Goal: Task Accomplishment & Management: Manage account settings

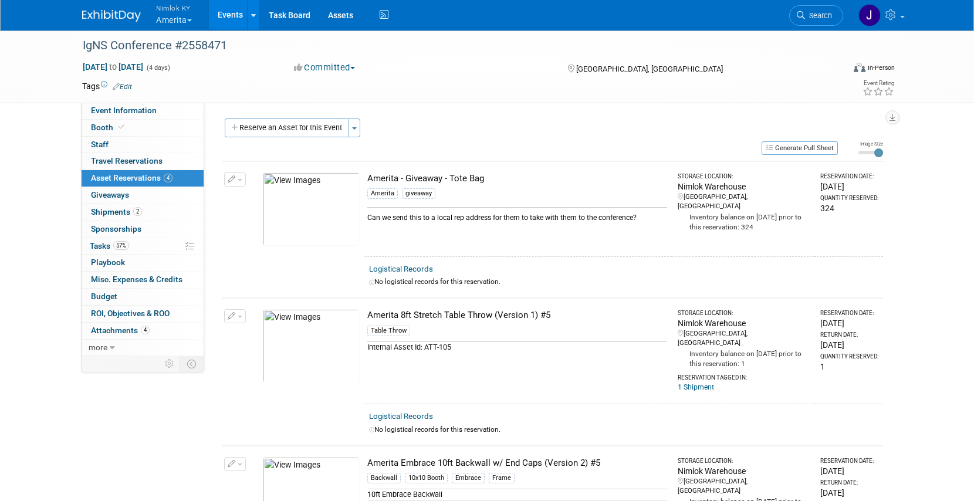
click at [527, 273] on div "Logistical Records" at bounding box center [623, 269] width 509 height 12
click at [341, 13] on link "Assets" at bounding box center [340, 14] width 43 height 29
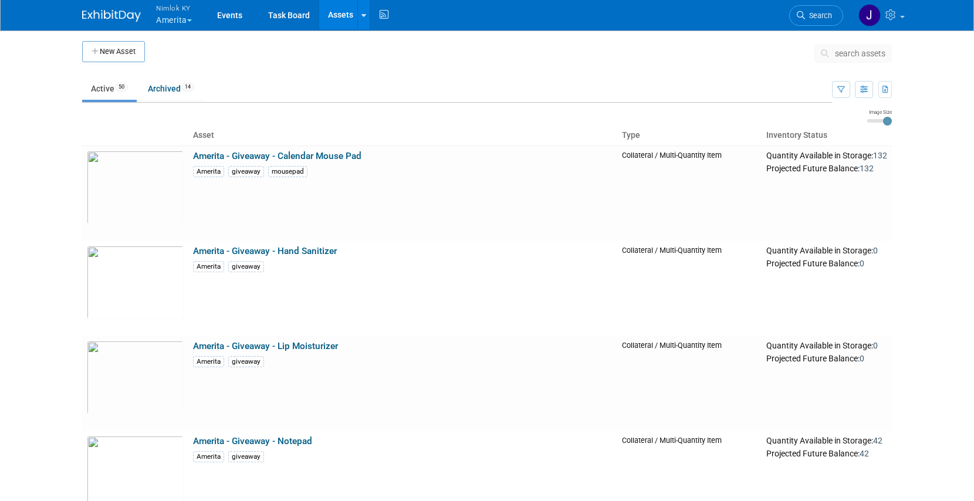
click at [854, 53] on span "search assets" at bounding box center [860, 53] width 50 height 9
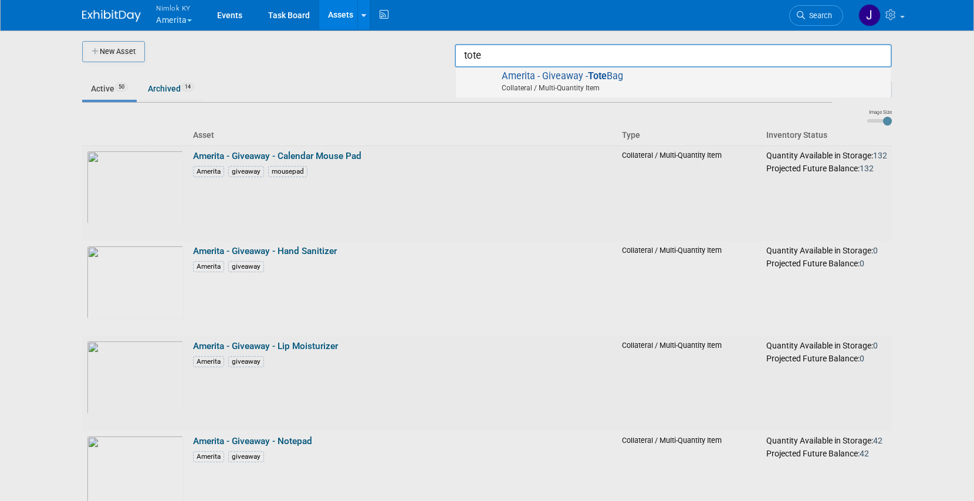
click at [595, 77] on strong "Tote" at bounding box center [597, 75] width 19 height 11
type input "Amerita - Giveaway - Tote Bag"
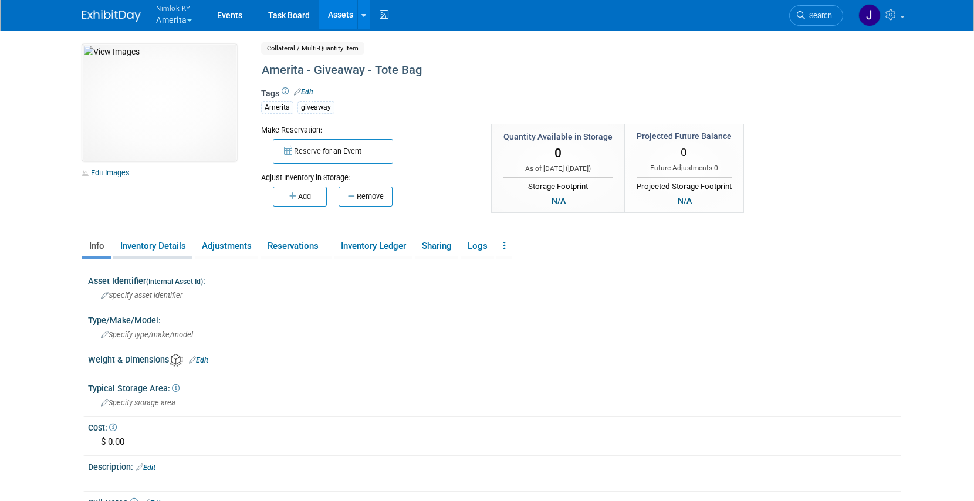
click at [170, 242] on link "Inventory Details" at bounding box center [152, 246] width 79 height 21
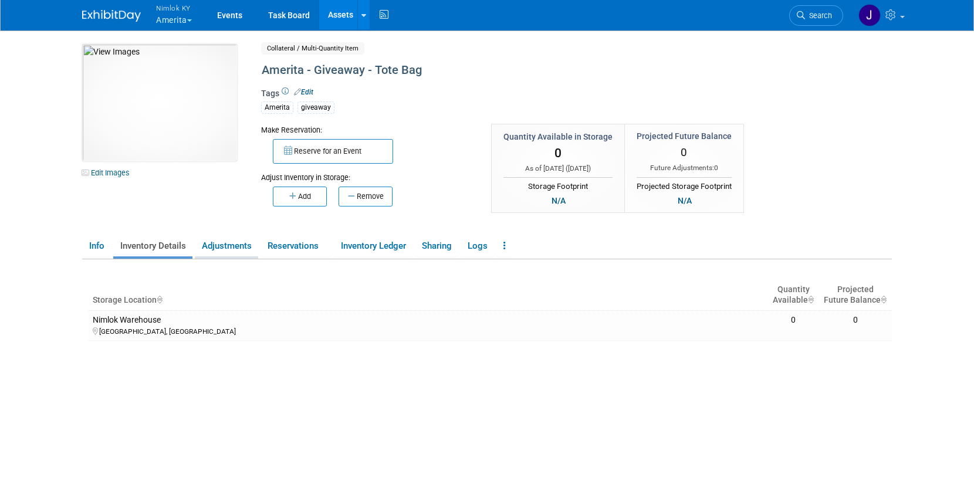
click at [239, 248] on link "Adjustments" at bounding box center [226, 246] width 63 height 21
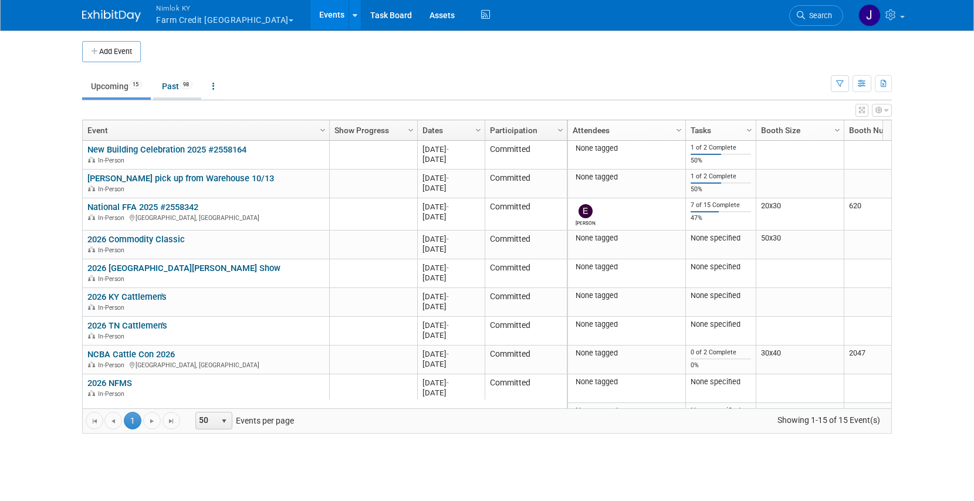
click at [177, 86] on link "Past 98" at bounding box center [177, 86] width 48 height 22
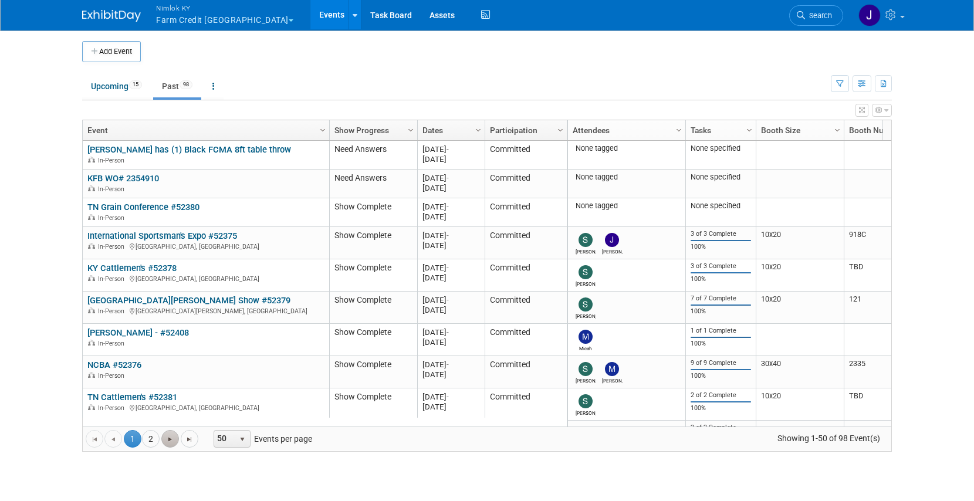
click at [172, 436] on span "Go to the next page" at bounding box center [169, 439] width 9 height 9
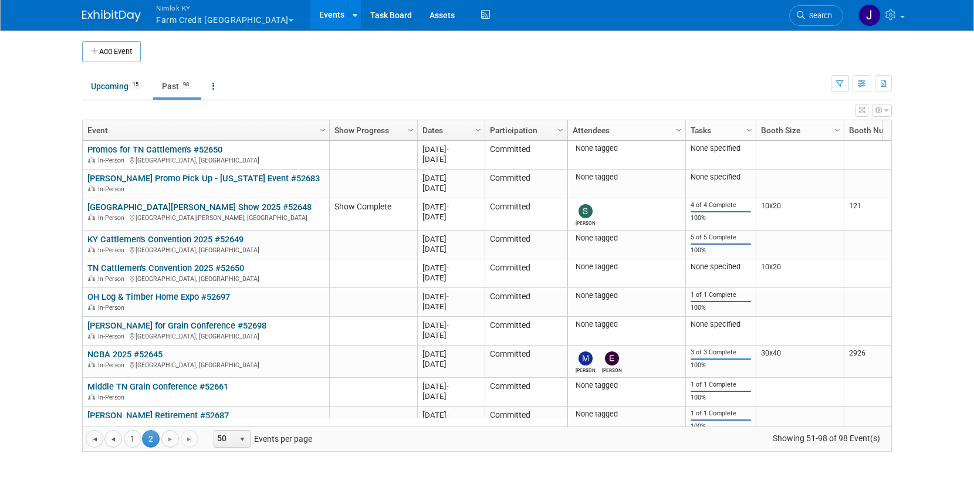
click at [172, 436] on span "Go to the next page" at bounding box center [169, 439] width 9 height 9
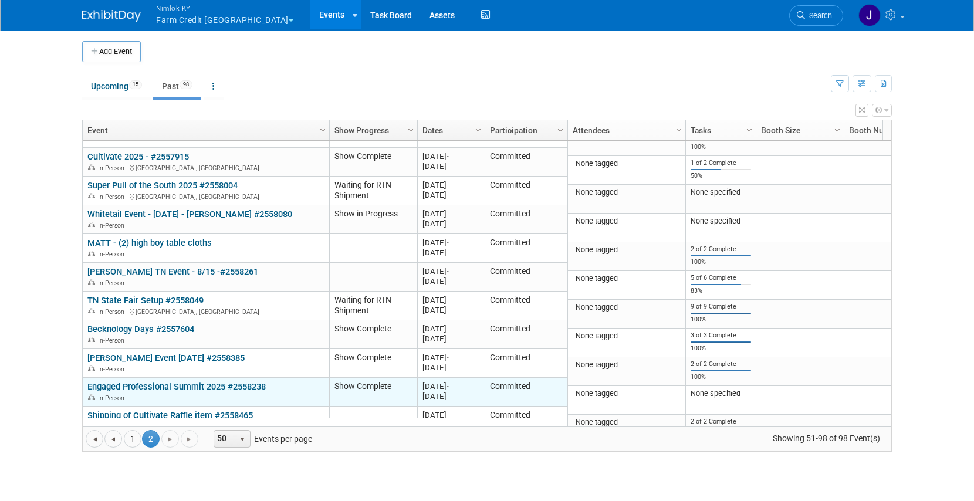
scroll to position [1125, 0]
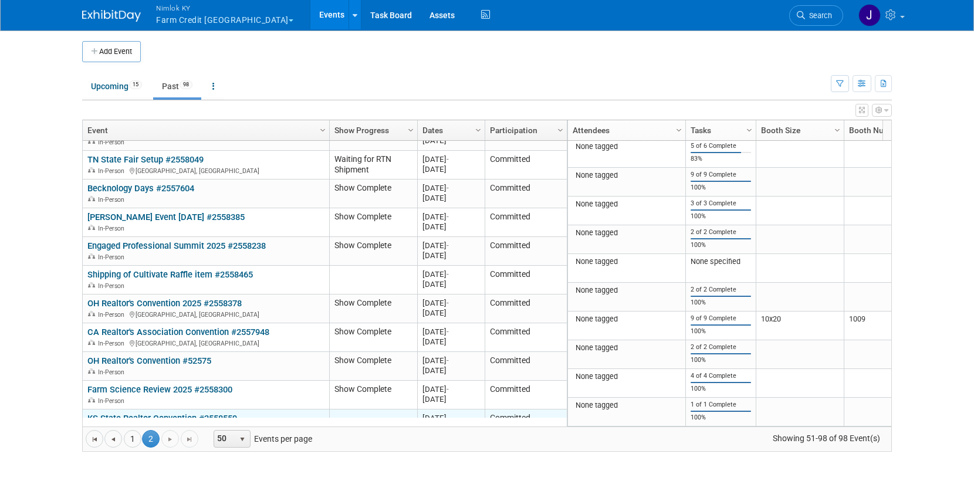
click at [194, 413] on link "KS State Realtor Convention #2558559" at bounding box center [162, 418] width 150 height 11
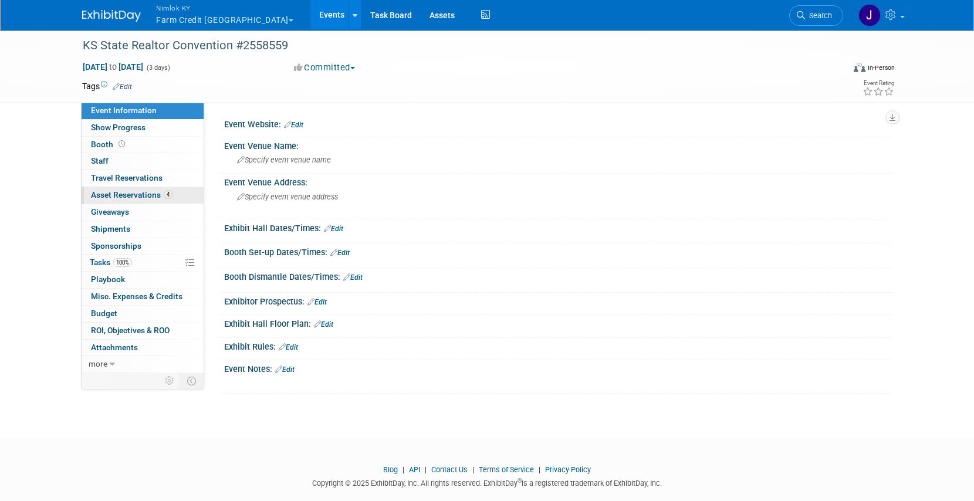
click at [147, 199] on link "4 Asset Reservations 4" at bounding box center [143, 195] width 122 height 16
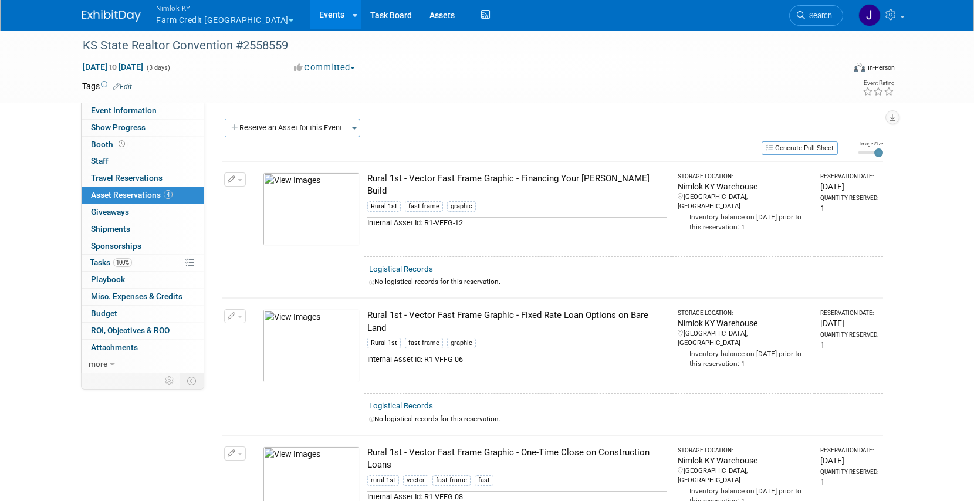
click at [197, 14] on button "Nimlok KY Farm Credit [GEOGRAPHIC_DATA]" at bounding box center [231, 15] width 153 height 31
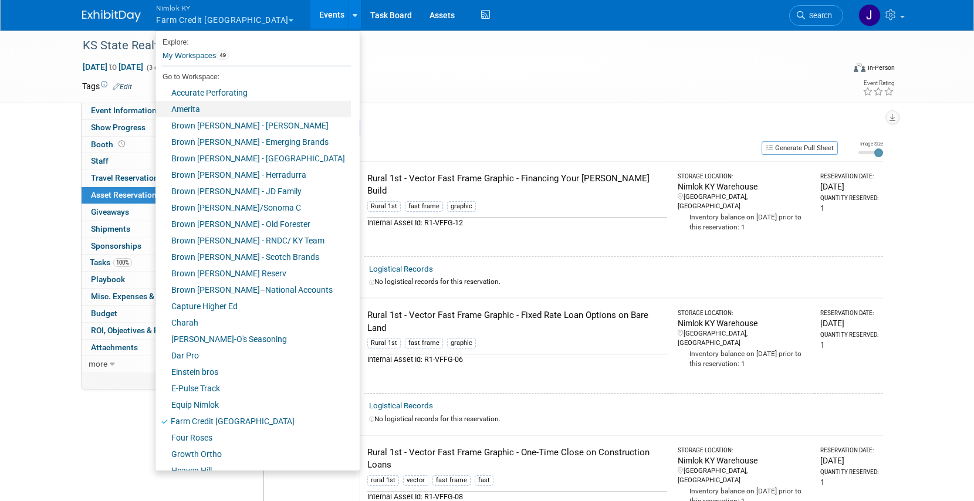
click at [196, 113] on link "Amerita" at bounding box center [252, 109] width 195 height 16
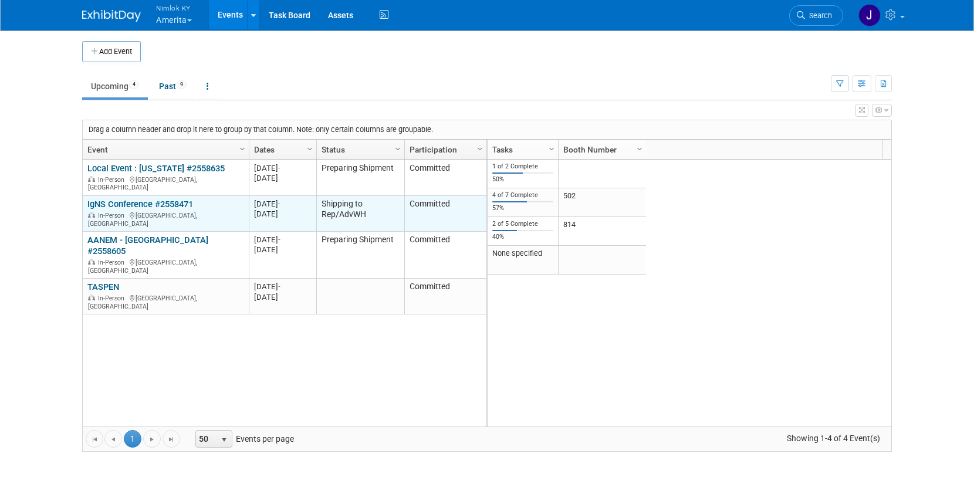
click at [167, 199] on link "IgNS Conference #2558471" at bounding box center [140, 204] width 106 height 11
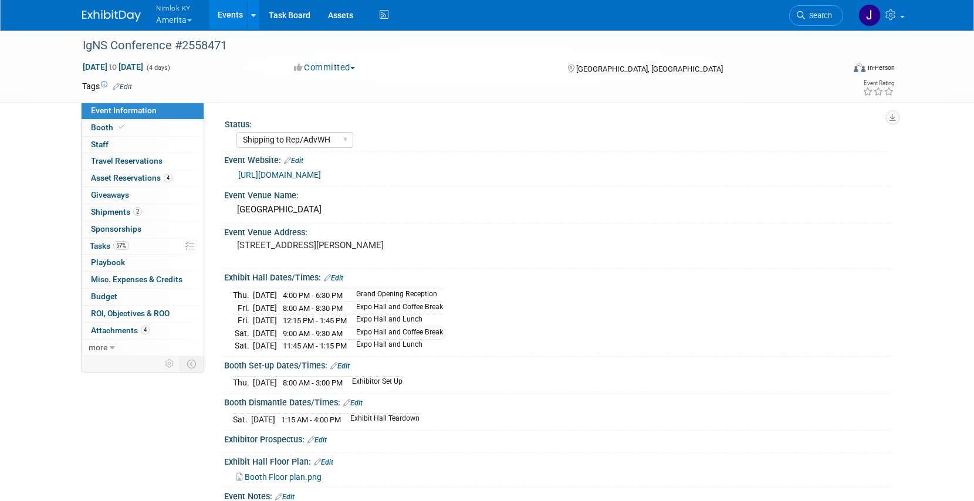
select select "Shipping to Rep/AdvWH"
click at [117, 207] on span "Shipments 2" at bounding box center [116, 211] width 51 height 9
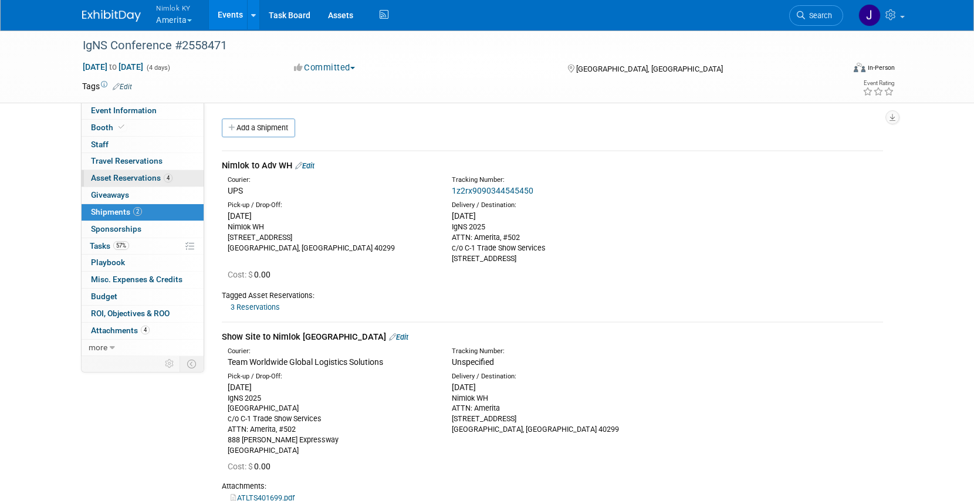
click at [121, 172] on link "4 Asset Reservations 4" at bounding box center [143, 178] width 122 height 16
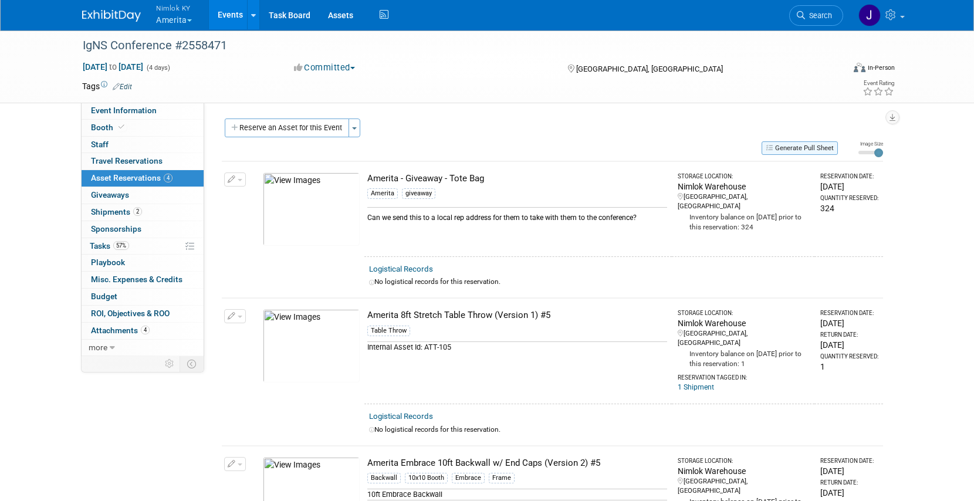
click at [798, 143] on button "Generate Pull Sheet" at bounding box center [799, 147] width 76 height 13
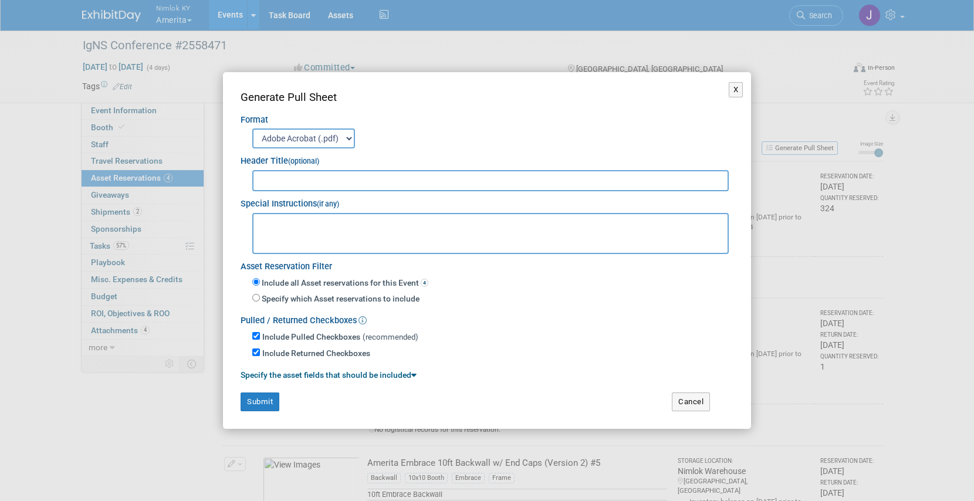
click at [575, 176] on input "text" at bounding box center [490, 180] width 476 height 21
type input "2558471"
click at [250, 400] on button "Submit" at bounding box center [260, 401] width 39 height 19
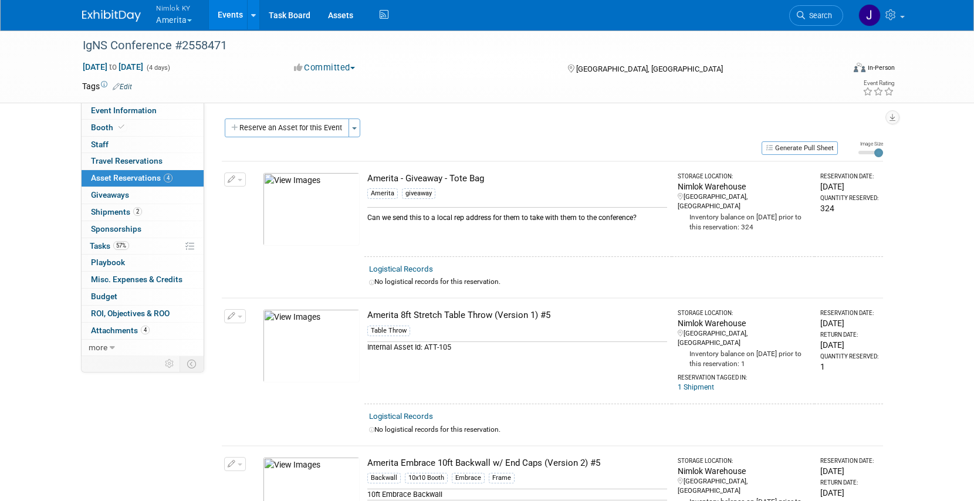
click at [177, 19] on button "Nimlok KY Amerita" at bounding box center [181, 15] width 52 height 31
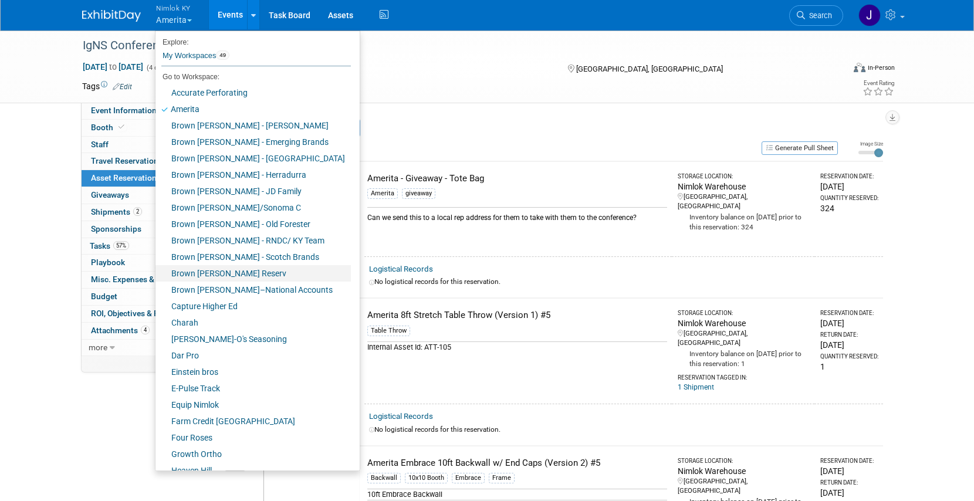
scroll to position [423, 0]
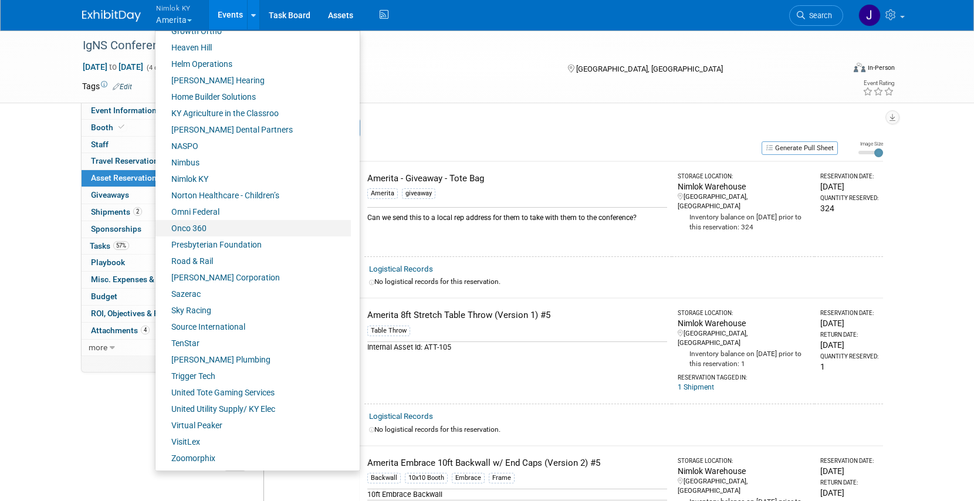
click at [206, 223] on link "Onco 360" at bounding box center [252, 228] width 195 height 16
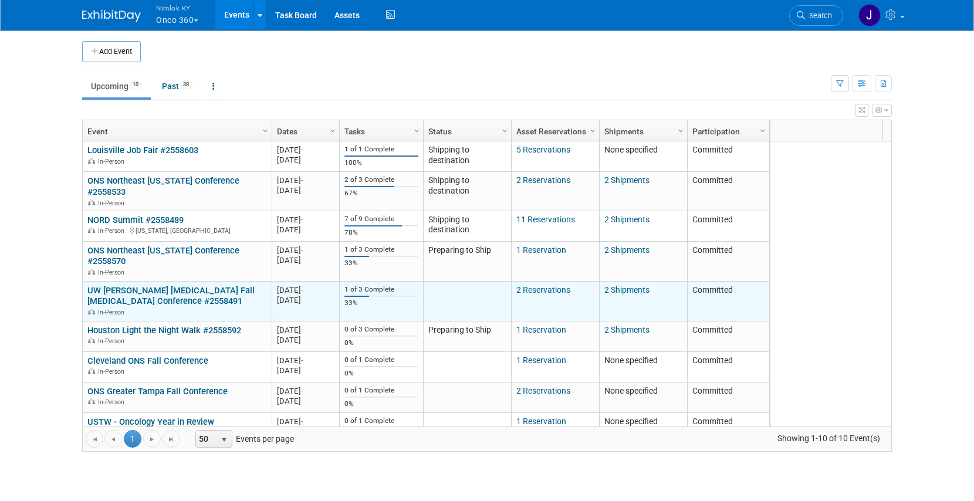
click at [172, 285] on link "UW [PERSON_NAME] [MEDICAL_DATA] Fall [MEDICAL_DATA] Conference #2558491" at bounding box center [170, 296] width 167 height 22
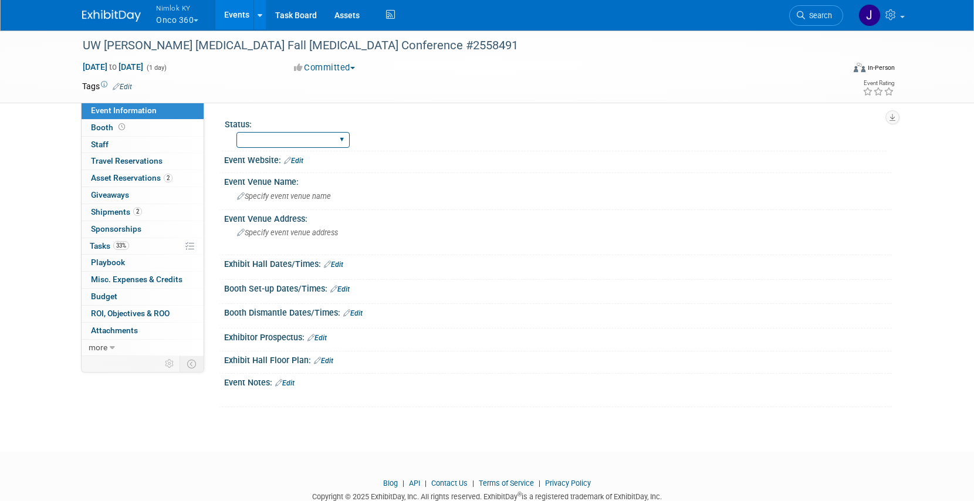
click at [279, 144] on select "Preparing to Ship Shipping to destination Show in Progress Waiting on freight r…" at bounding box center [292, 140] width 113 height 16
select select "Shipping to destination"
click at [236, 132] on select "Preparing to Ship Shipping to destination Show in Progress Waiting on freight r…" at bounding box center [292, 140] width 113 height 16
click at [152, 214] on link "2 Shipments 2" at bounding box center [143, 212] width 122 height 16
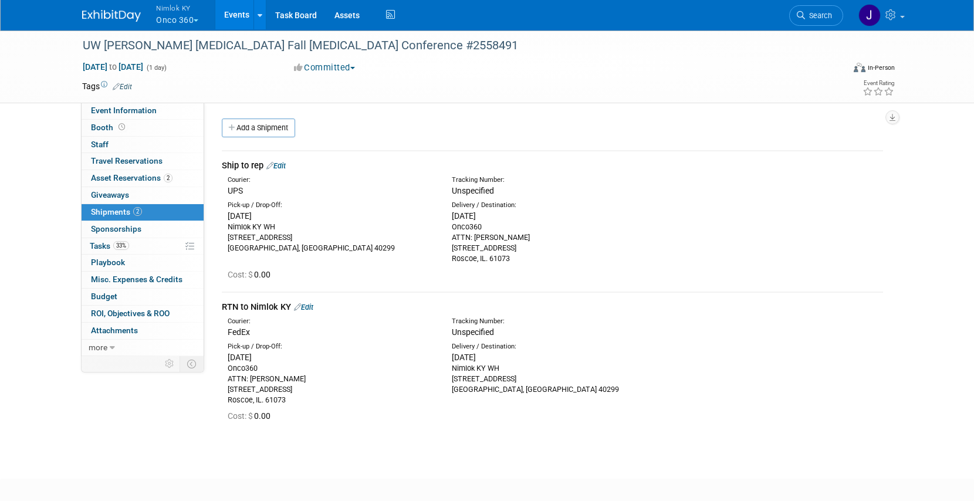
click at [282, 165] on link "Edit" at bounding box center [275, 165] width 19 height 9
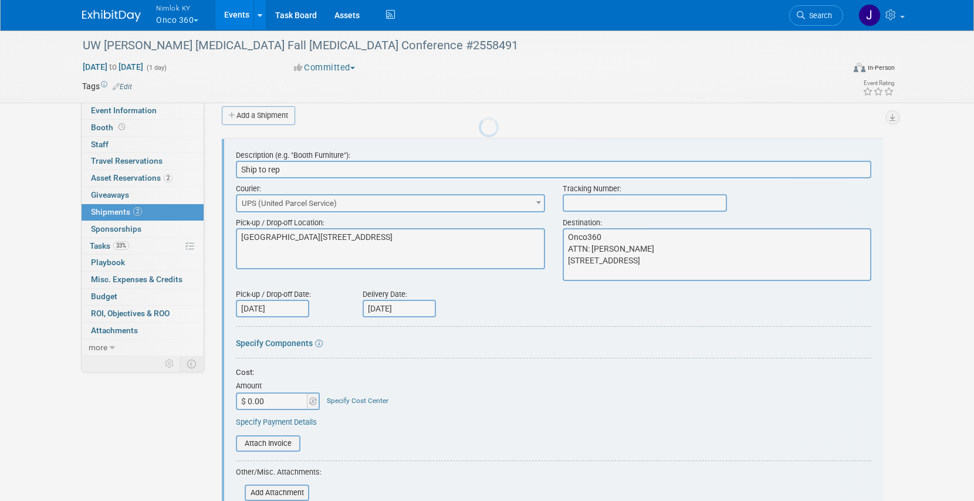
scroll to position [18, 0]
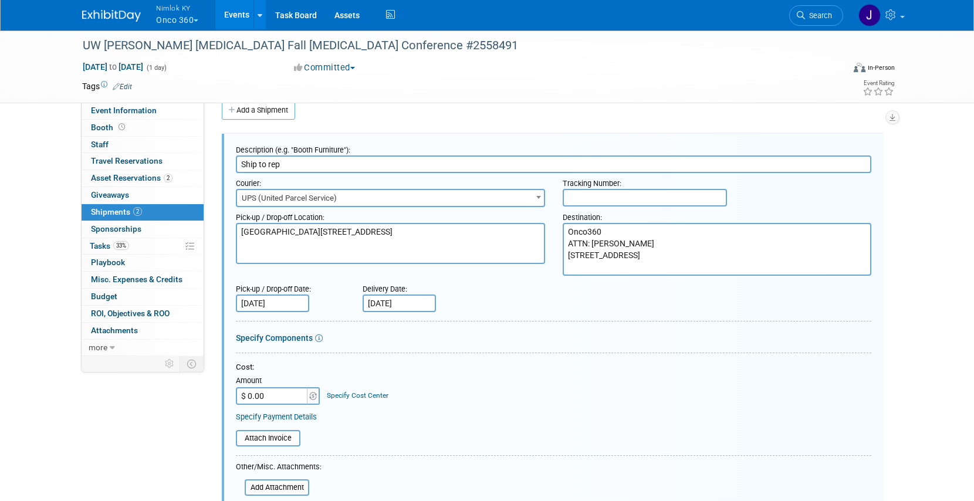
click at [642, 202] on input "text" at bounding box center [645, 198] width 164 height 18
paste input "1z2rx9090345457615"
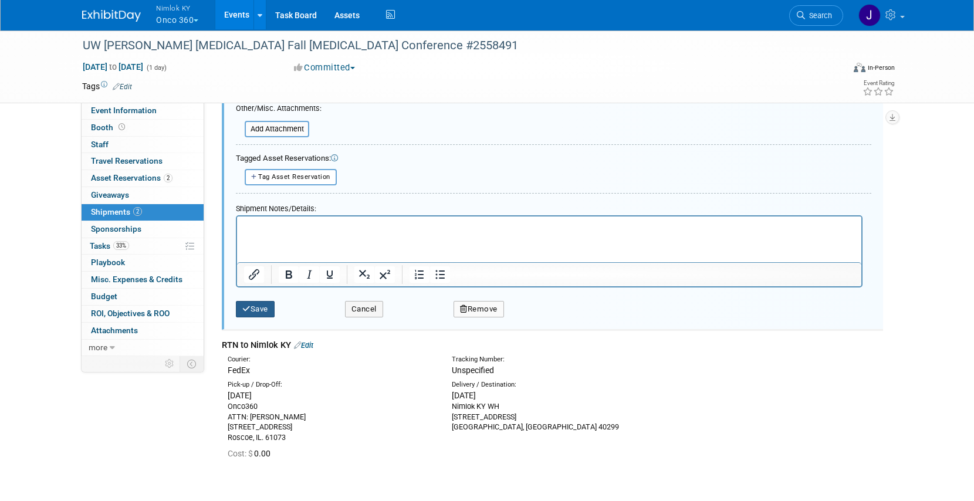
type input "1z2rx9090345457615"
click at [260, 308] on button "Save" at bounding box center [255, 309] width 39 height 16
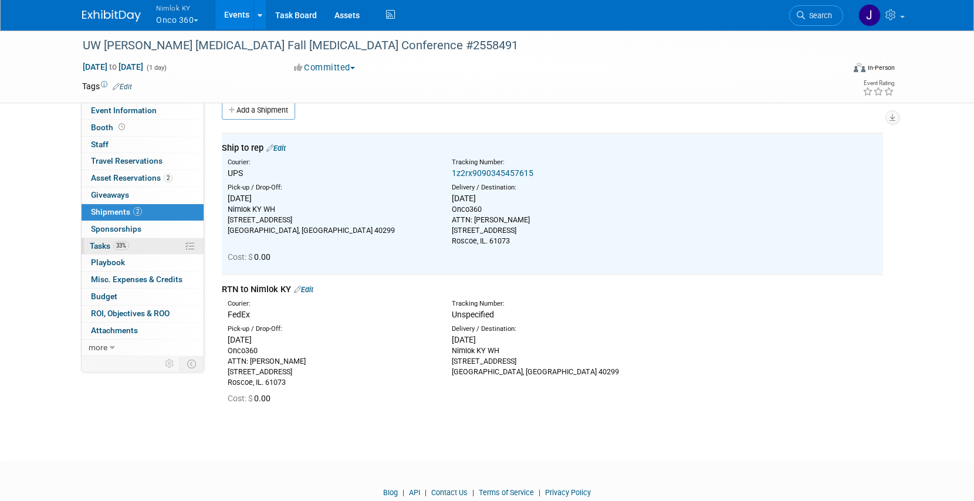
click at [128, 243] on span "33%" at bounding box center [121, 245] width 16 height 9
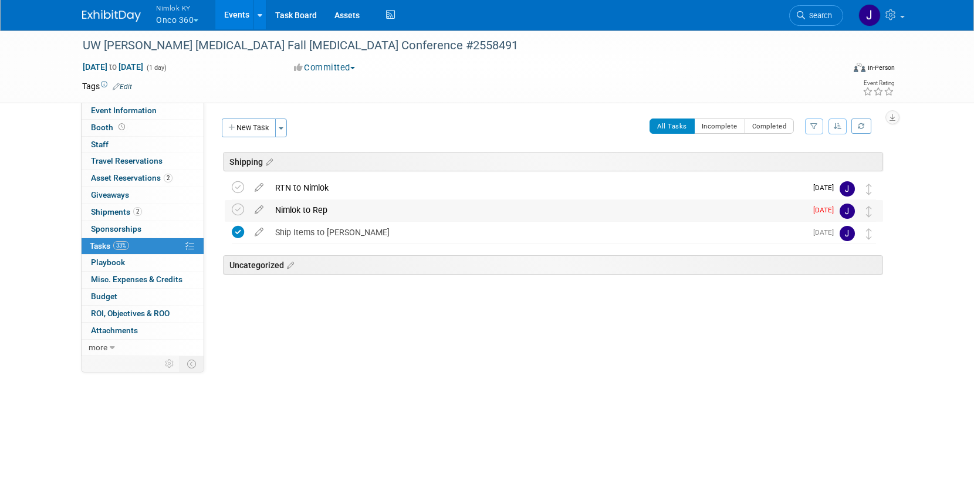
click at [291, 214] on div "Nimlok to Rep" at bounding box center [537, 210] width 537 height 20
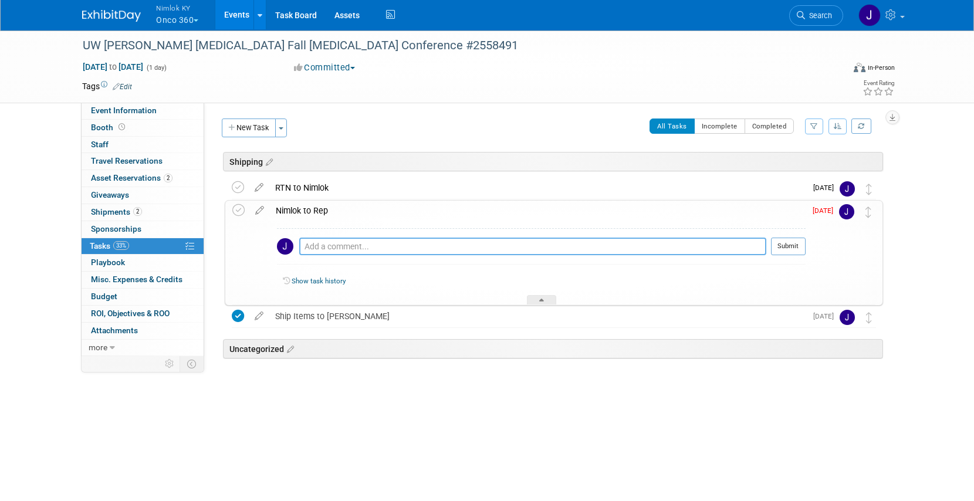
click at [328, 248] on textarea at bounding box center [532, 247] width 467 height 18
paste textarea "1z2rx9090345457615"
type textarea "1z2rx9090345457615"
click at [794, 250] on button "Submit" at bounding box center [788, 247] width 35 height 18
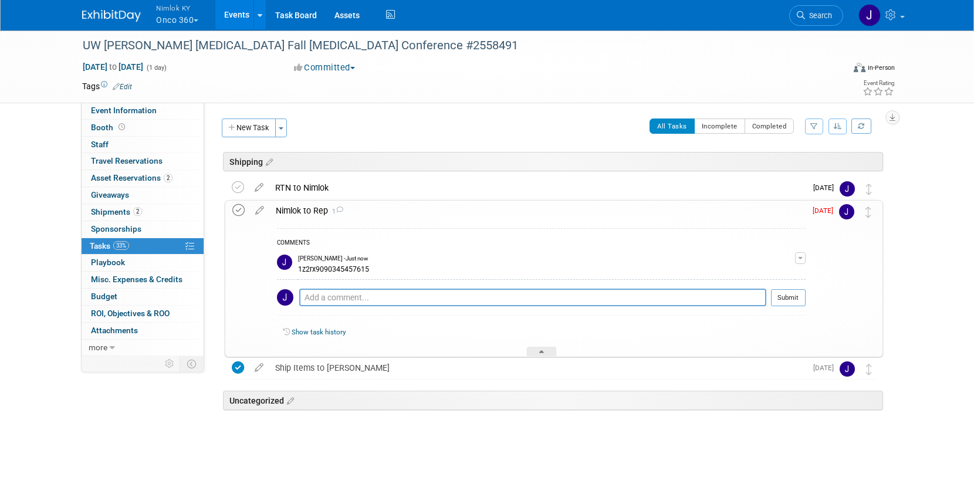
click at [236, 206] on icon at bounding box center [238, 210] width 12 height 12
click at [239, 15] on link "Events" at bounding box center [236, 14] width 43 height 29
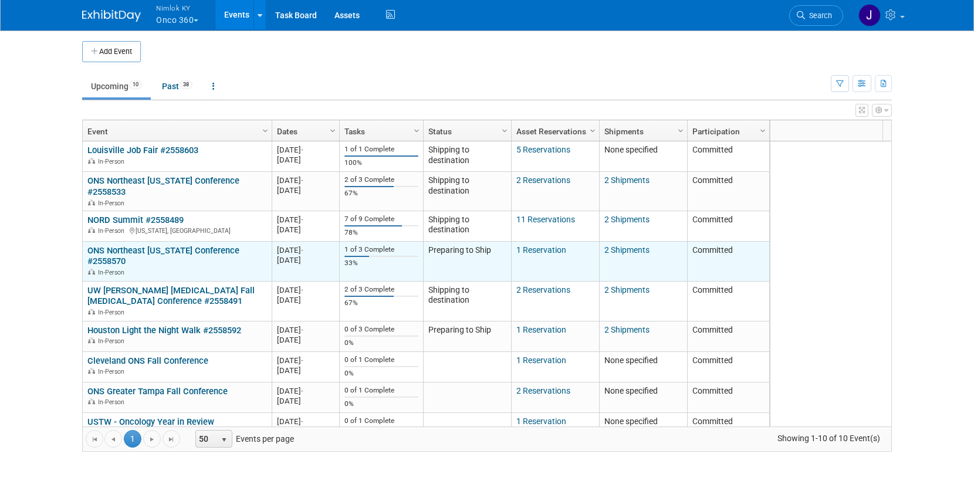
click at [152, 245] on link "ONS Northeast [US_STATE] Conference #2558570" at bounding box center [163, 256] width 152 height 22
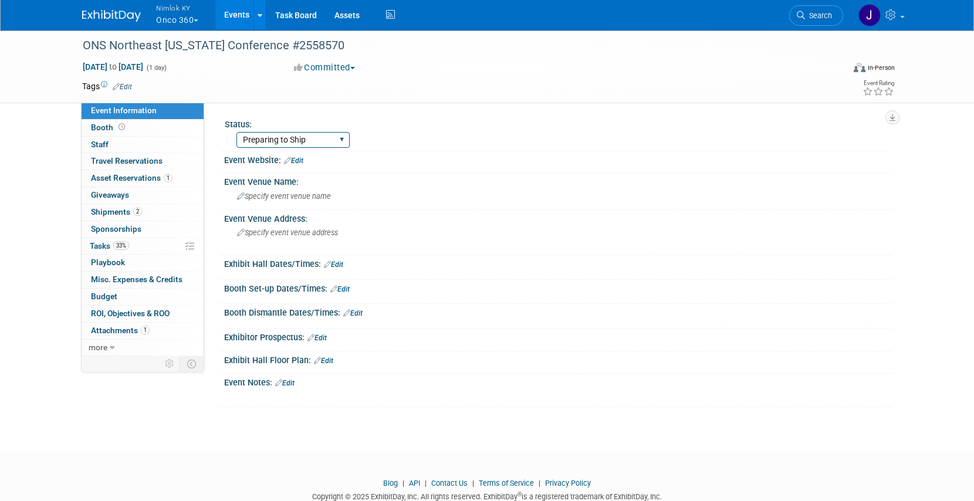
click at [272, 143] on select "Preparing to Ship Shipping to destination Show in Progress Waiting on freight r…" at bounding box center [292, 140] width 113 height 16
select select "Shipping to destination"
click at [236, 132] on select "Preparing to Ship Shipping to destination Show in Progress Waiting on freight r…" at bounding box center [292, 140] width 113 height 16
click at [138, 212] on span "2" at bounding box center [137, 211] width 9 height 9
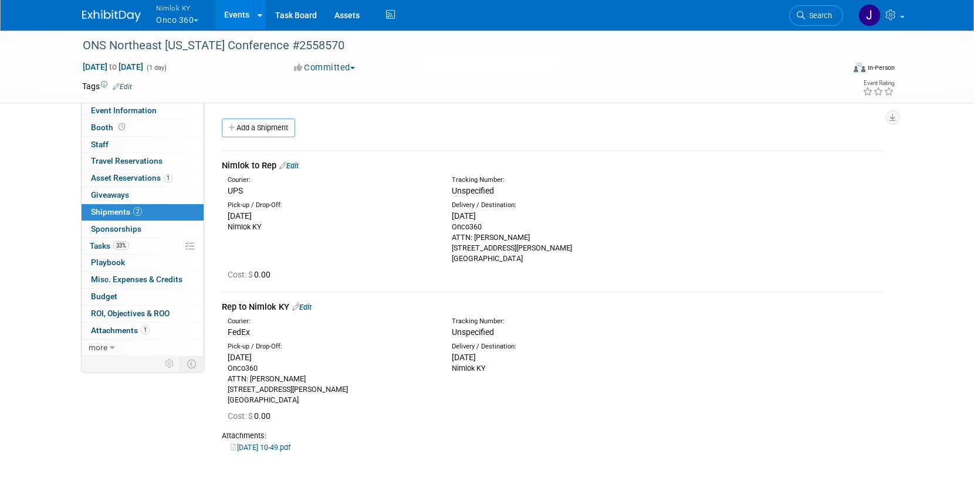
click at [291, 160] on div "Nimlok to Rep Edit" at bounding box center [552, 166] width 661 height 12
click at [292, 163] on link "Edit" at bounding box center [288, 165] width 19 height 9
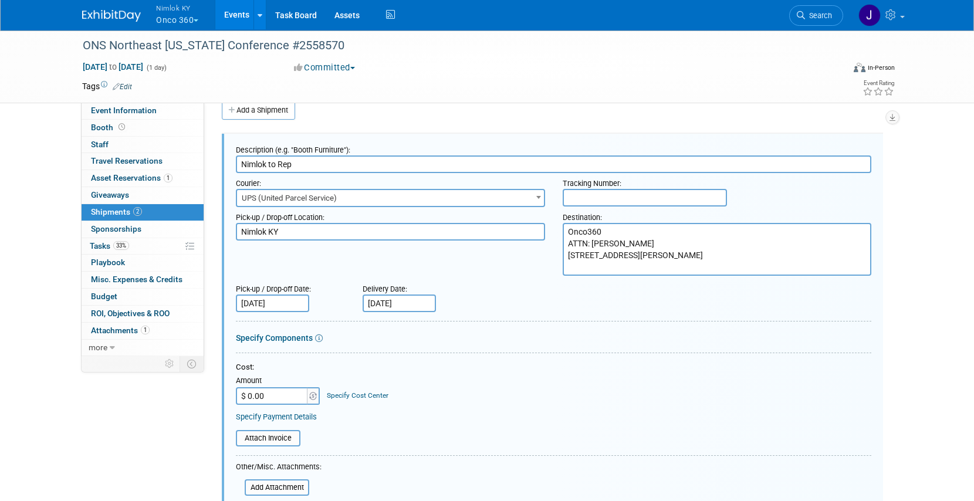
click at [576, 203] on input "text" at bounding box center [645, 198] width 164 height 18
paste input "1z2rx9090345895624"
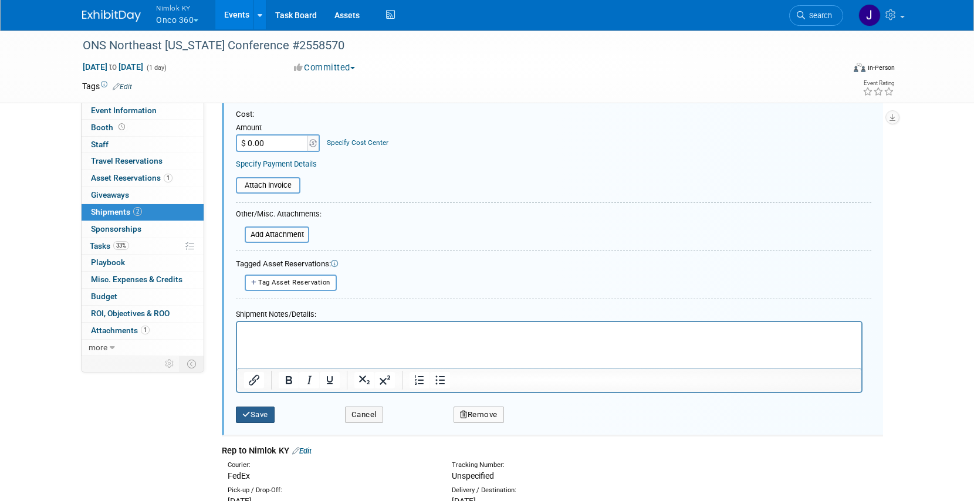
type input "1z2rx9090345895624"
click at [257, 411] on button "Save" at bounding box center [255, 415] width 39 height 16
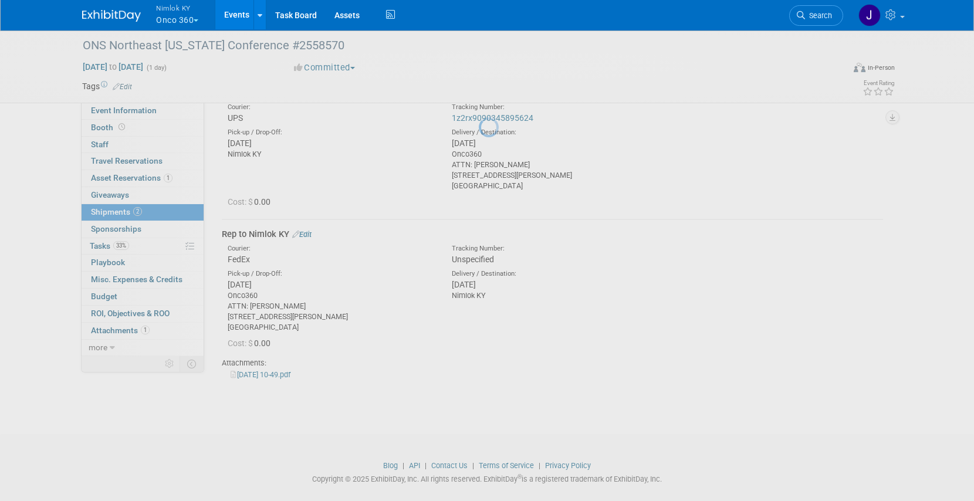
scroll to position [18, 0]
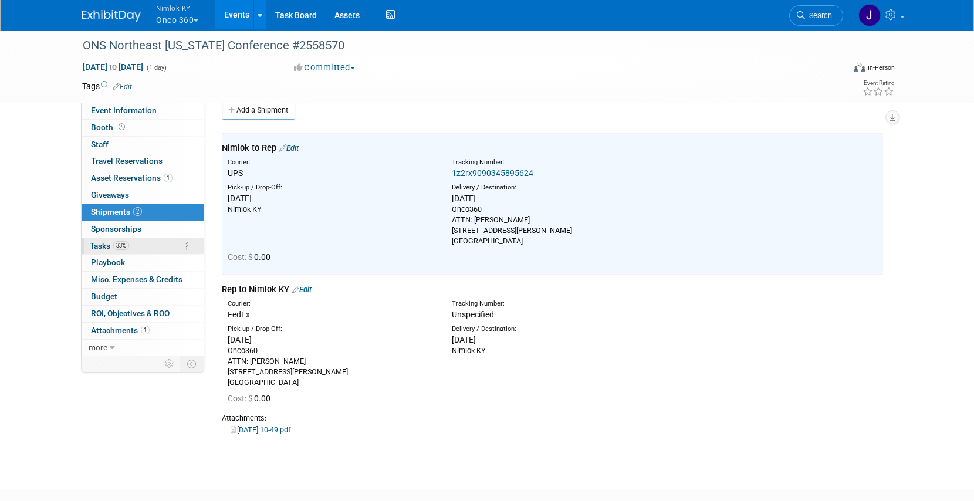
click at [137, 244] on link "33% Tasks 33%" at bounding box center [143, 246] width 122 height 16
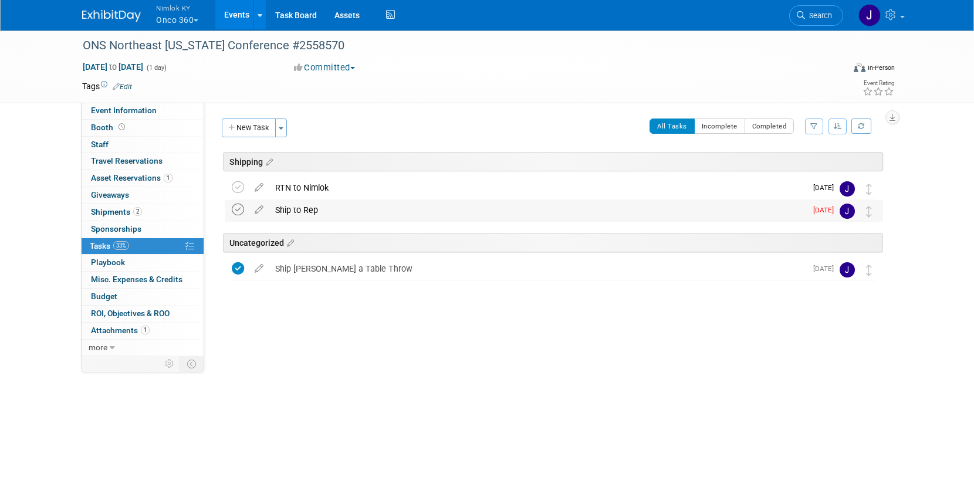
click at [240, 209] on icon at bounding box center [238, 210] width 12 height 12
click at [307, 214] on div "Ship to Rep" at bounding box center [537, 210] width 537 height 20
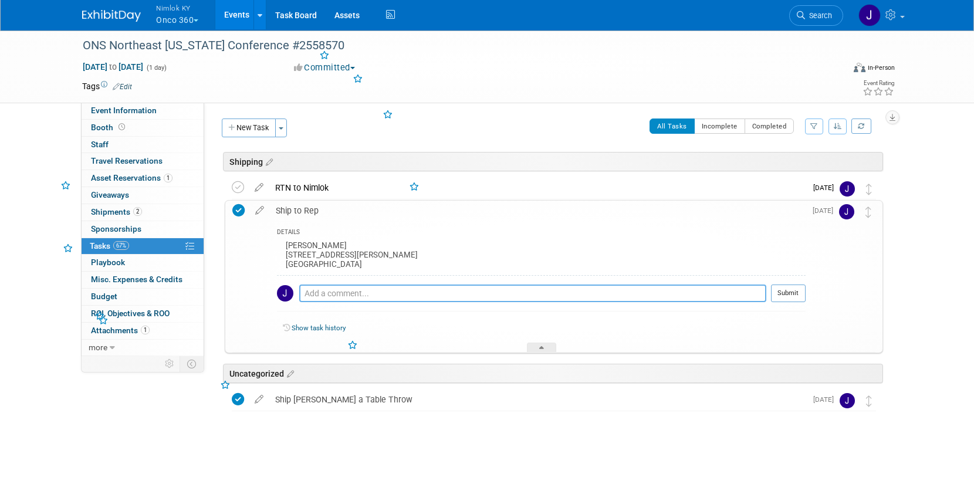
click at [349, 297] on textarea at bounding box center [532, 294] width 467 height 18
paste textarea "1z2rx9090345895624"
type textarea "1z2rx9090345895624"
drag, startPoint x: 783, startPoint y: 293, endPoint x: 760, endPoint y: 295, distance: 23.6
click at [783, 293] on button "Submit" at bounding box center [788, 294] width 35 height 18
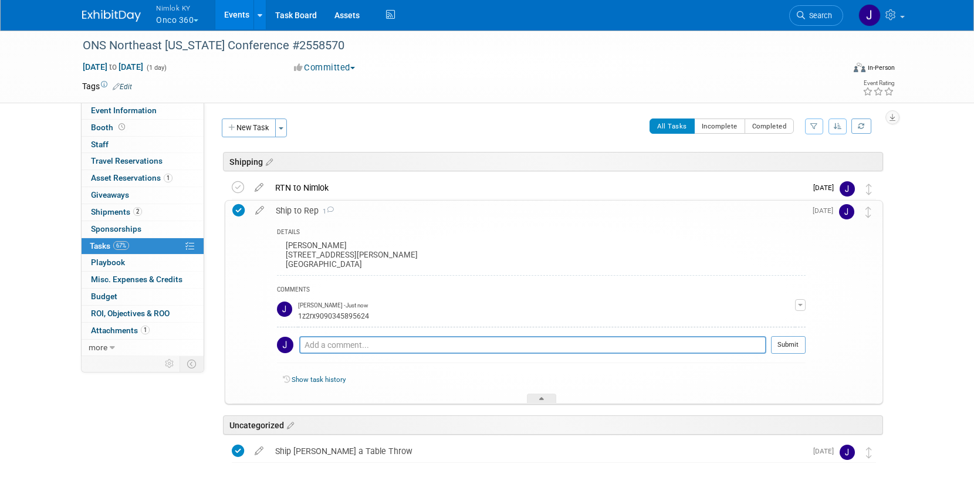
click at [173, 16] on button "Nimlok KY Onco 360" at bounding box center [184, 15] width 58 height 31
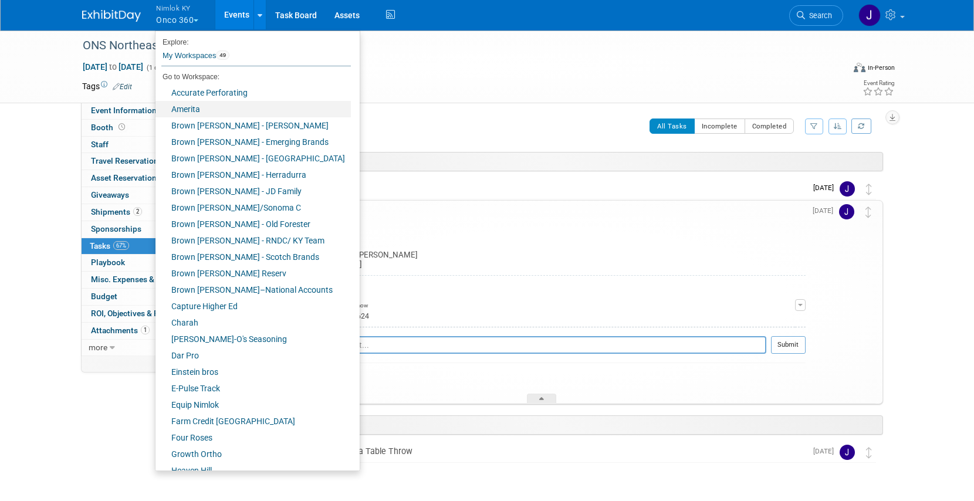
click at [189, 114] on link "Amerita" at bounding box center [252, 109] width 195 height 16
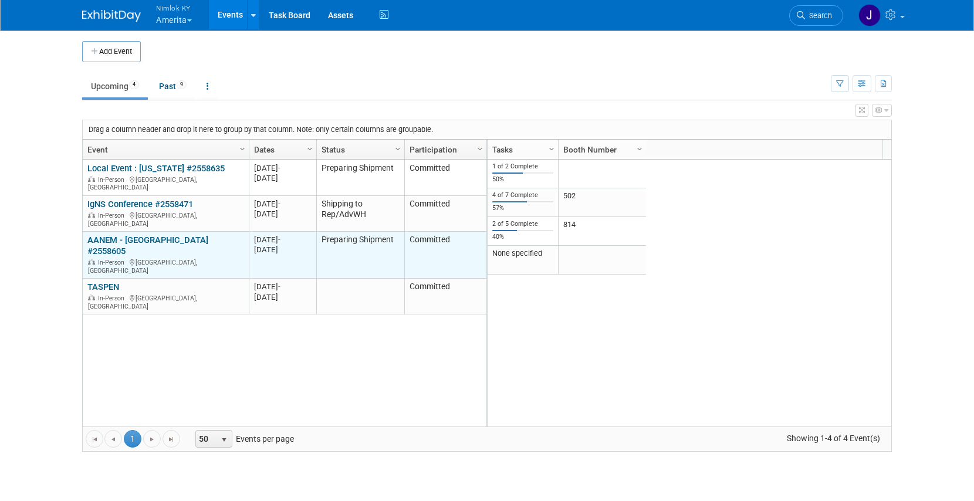
click at [198, 235] on link "AANEM - [GEOGRAPHIC_DATA] #2558605" at bounding box center [147, 246] width 121 height 22
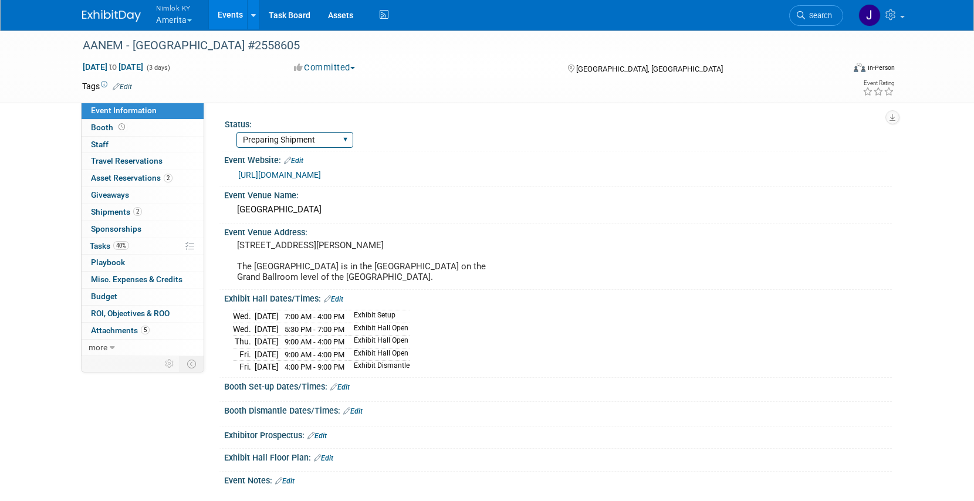
click at [266, 136] on select "Complete Preparing Shipment Shipping to Rep/AdvWH Waiting on RTN Shipment" at bounding box center [294, 140] width 117 height 16
select select "Shipping to Rep/AdvWH"
click at [236, 132] on select "Complete Preparing Shipment Shipping to Rep/AdvWH Waiting on RTN Shipment" at bounding box center [294, 140] width 117 height 16
click at [153, 177] on span "Asset Reservations 2" at bounding box center [132, 177] width 82 height 9
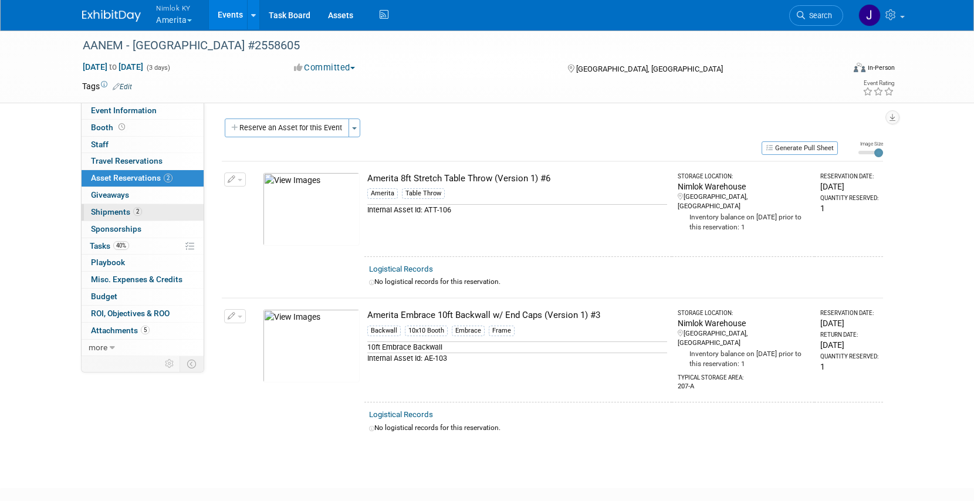
click at [143, 211] on link "2 Shipments 2" at bounding box center [143, 212] width 122 height 16
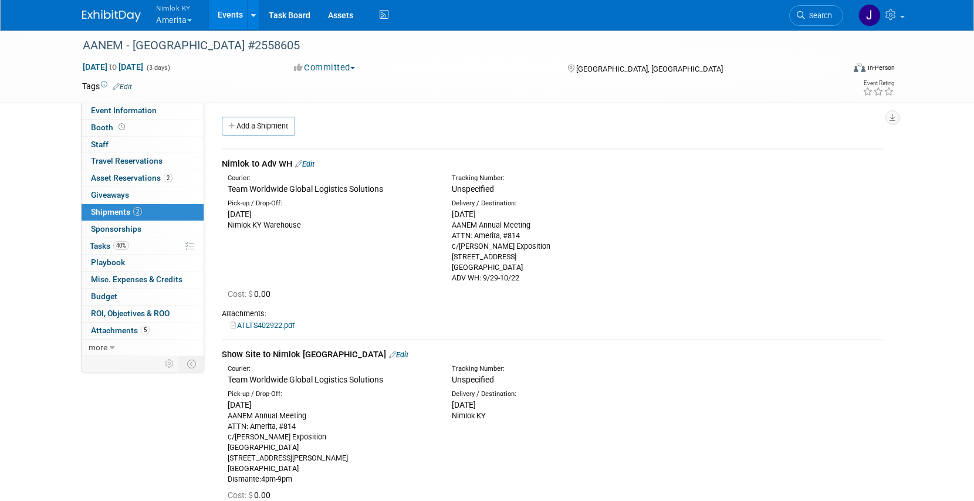
scroll to position [2, 0]
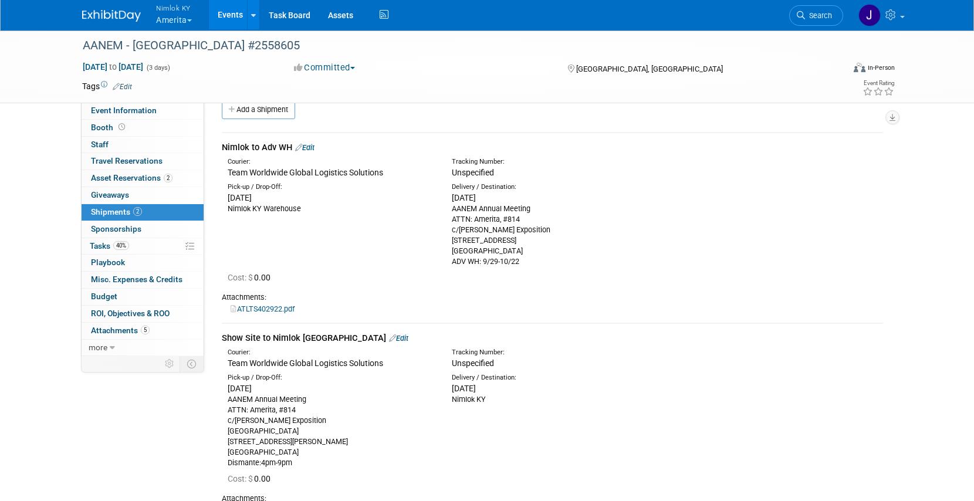
click at [313, 144] on link "Edit" at bounding box center [304, 147] width 19 height 9
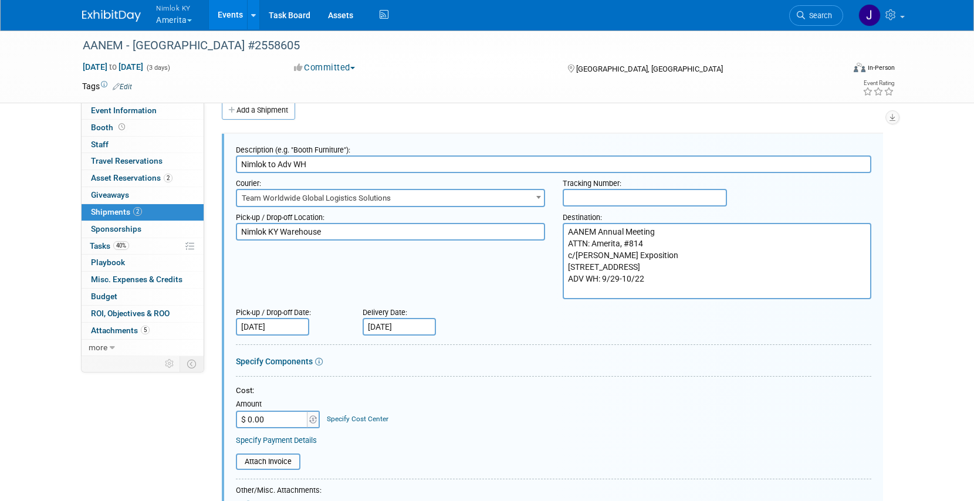
scroll to position [0, 0]
click at [628, 202] on input "text" at bounding box center [645, 198] width 164 height 18
paste input "ATLTS402922"
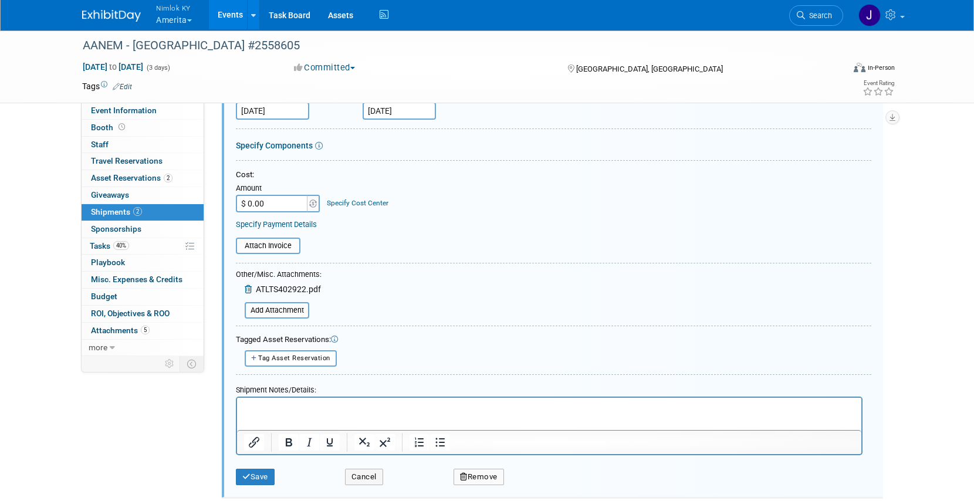
scroll to position [247, 0]
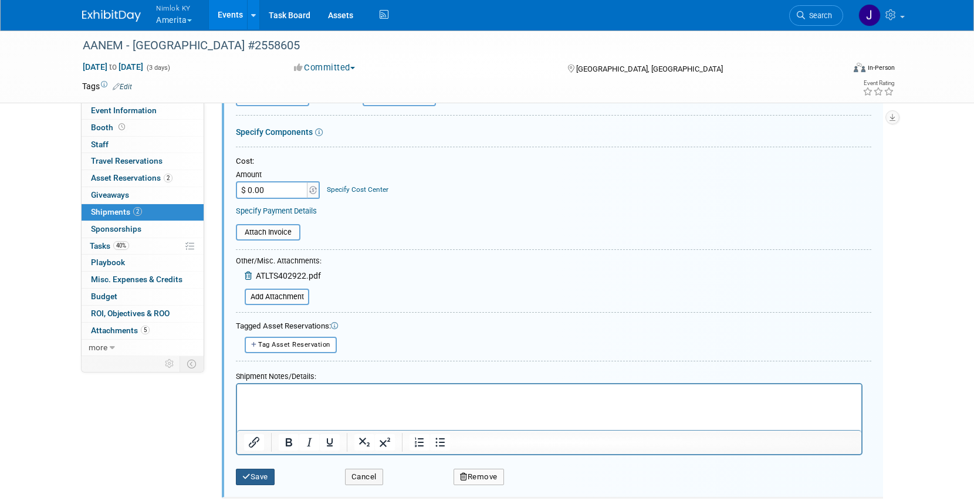
type input "ATLTS402922"
click at [266, 480] on button "Save" at bounding box center [255, 477] width 39 height 16
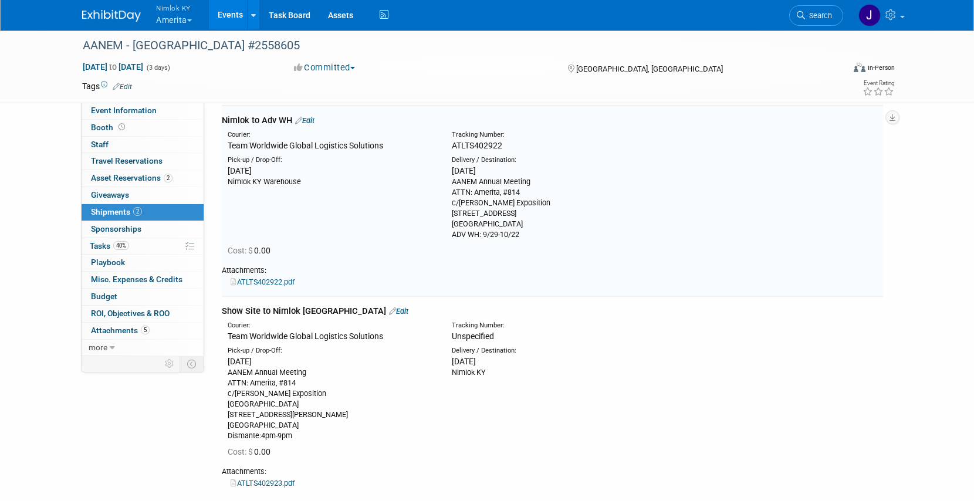
scroll to position [18, 0]
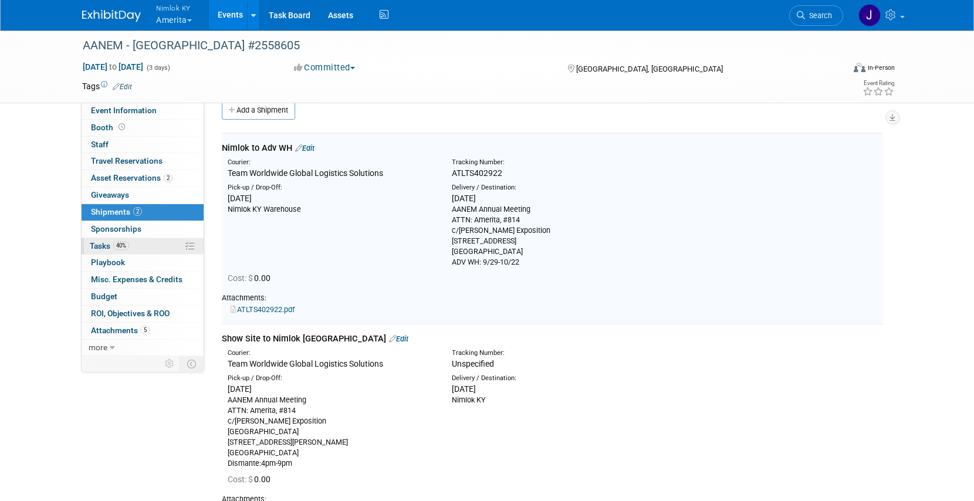
click at [140, 239] on link "40% Tasks 40%" at bounding box center [143, 246] width 122 height 16
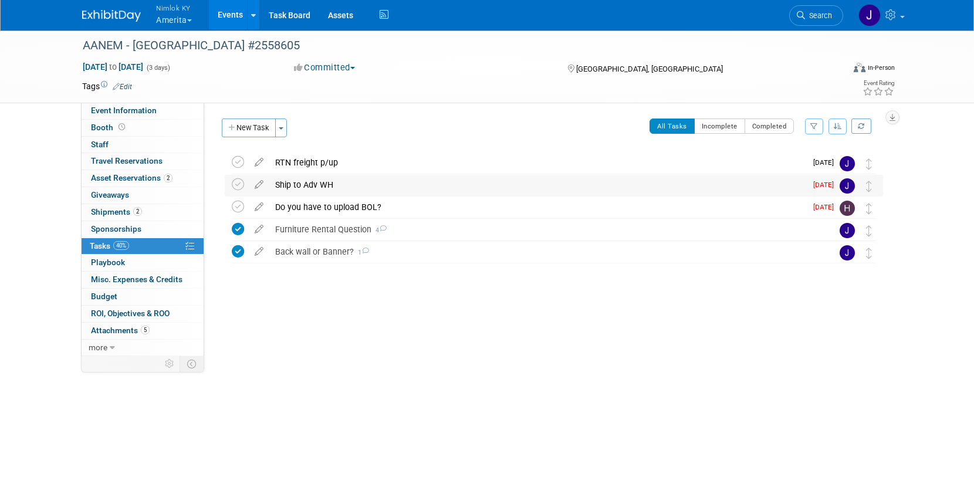
click at [289, 183] on div "Ship to Adv WH" at bounding box center [537, 185] width 537 height 20
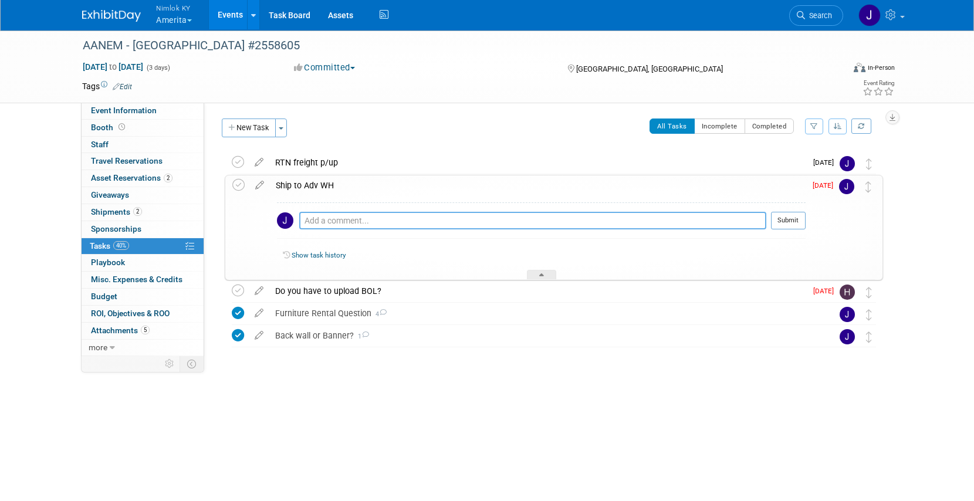
click at [377, 215] on textarea at bounding box center [532, 221] width 467 height 18
paste textarea "ATLTS402922"
type textarea "ATLTS402922"
click at [793, 222] on button "Submit" at bounding box center [788, 221] width 35 height 18
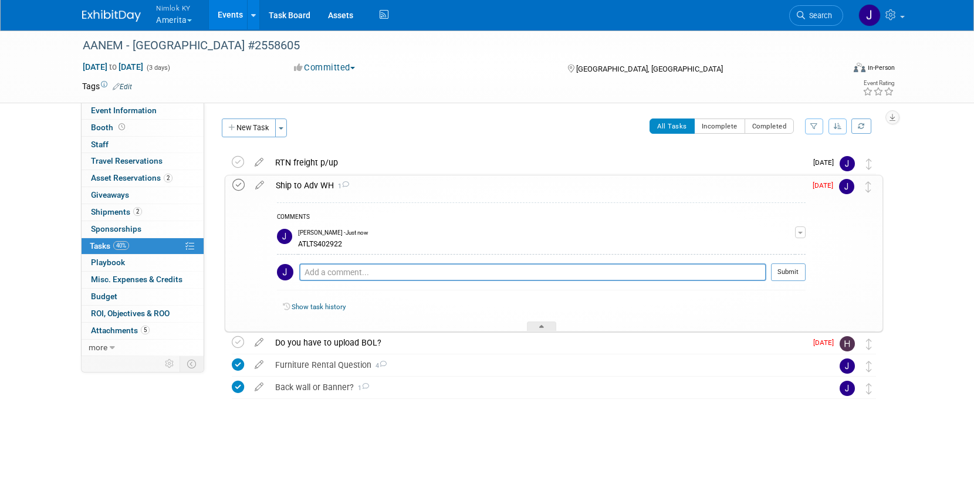
click at [239, 187] on icon at bounding box center [238, 185] width 12 height 12
click at [347, 346] on div "Do you have to upload BOL?" at bounding box center [537, 343] width 537 height 20
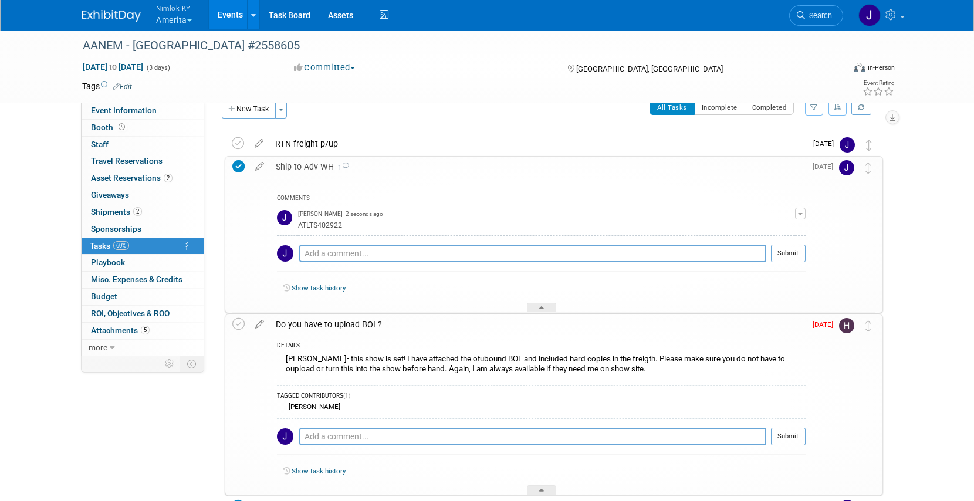
scroll to position [21, 0]
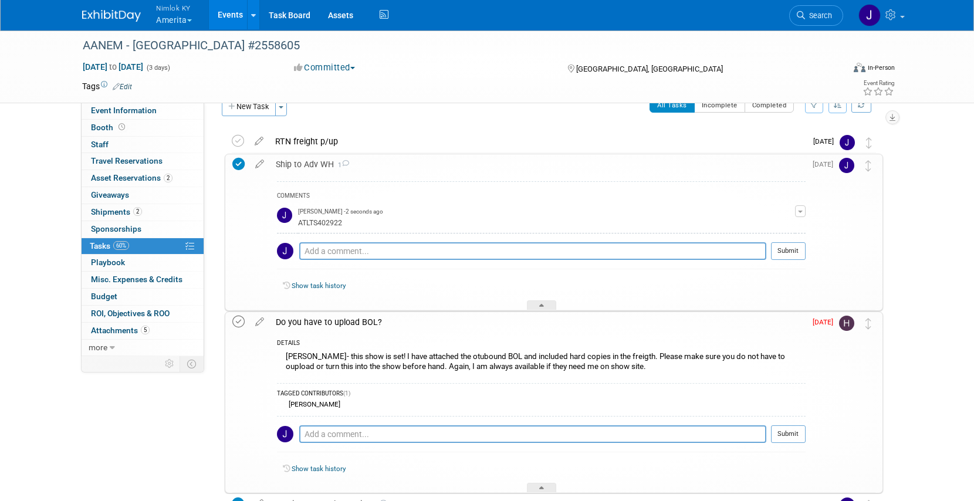
click at [240, 320] on icon at bounding box center [238, 322] width 12 height 12
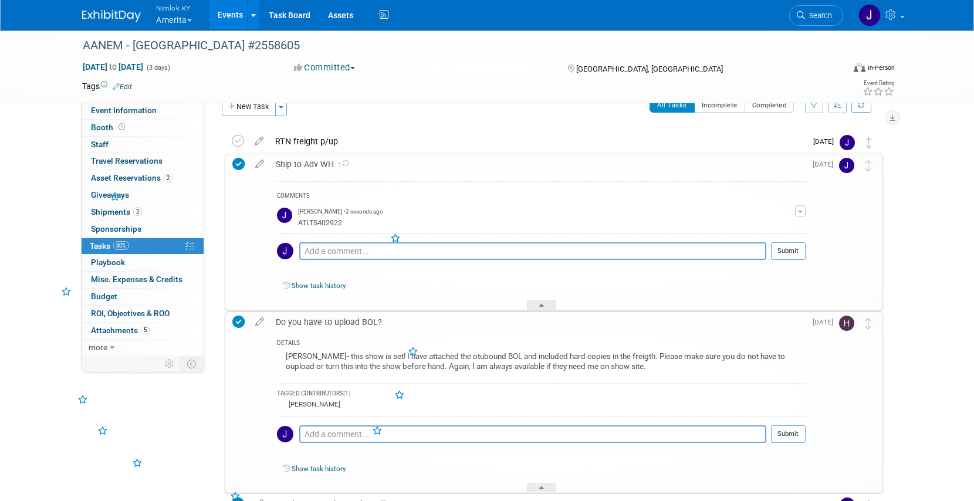
click at [537, 480] on div "Show task history" at bounding box center [541, 470] width 529 height 25
drag, startPoint x: 541, startPoint y: 493, endPoint x: 544, endPoint y: 470, distance: 22.5
click at [541, 492] on icon at bounding box center [541, 489] width 5 height 7
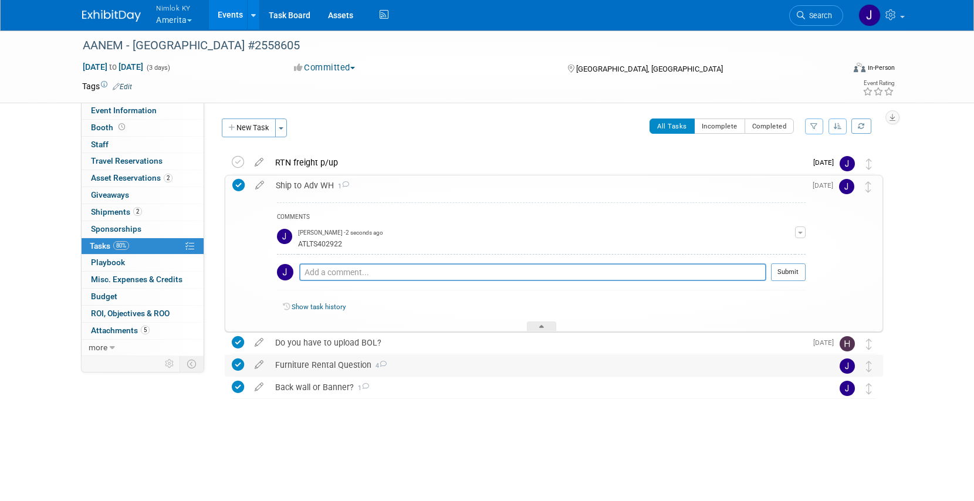
scroll to position [0, 0]
click at [547, 324] on div at bounding box center [541, 326] width 29 height 10
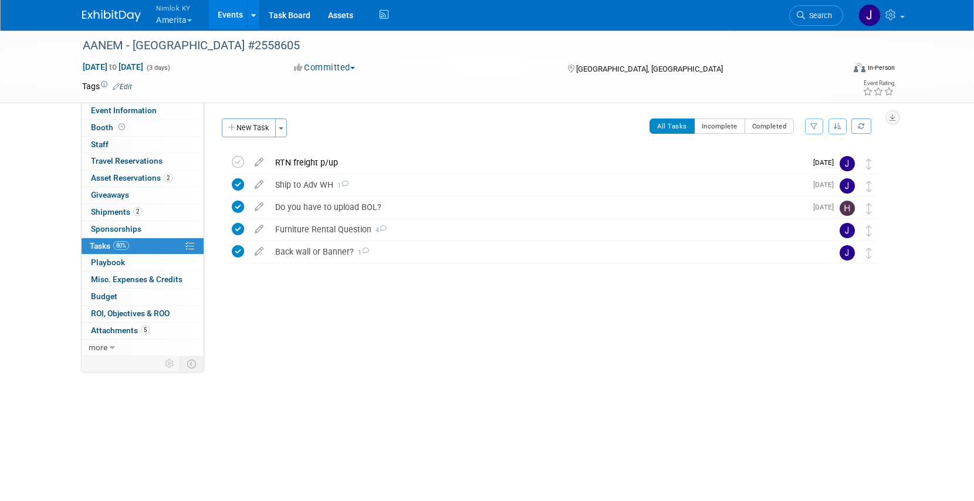
click at [181, 15] on button "Nimlok KY Amerita" at bounding box center [181, 15] width 52 height 31
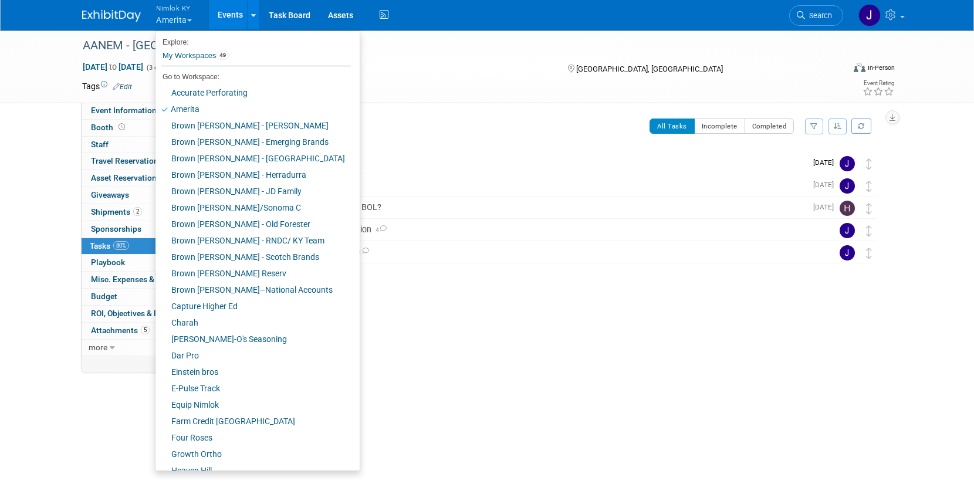
click at [229, 14] on link "Events" at bounding box center [230, 14] width 43 height 29
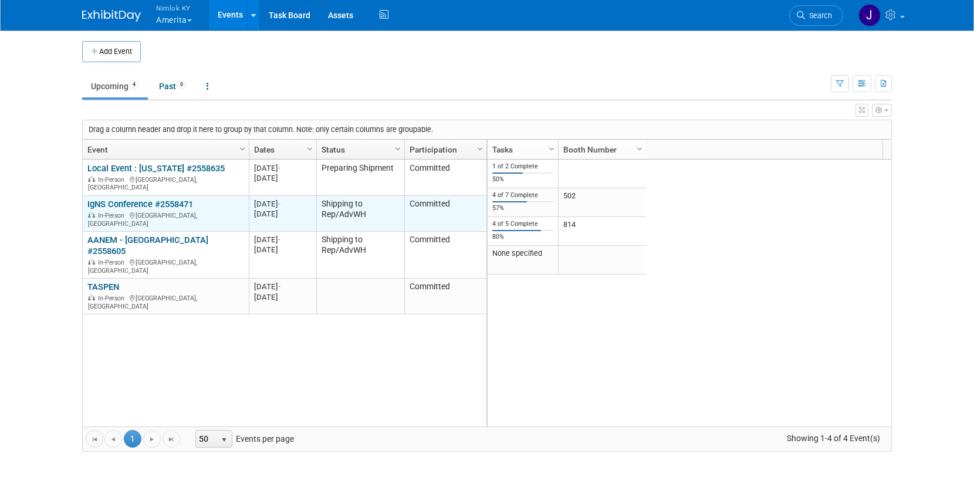
click at [136, 202] on div "IgNS Conference #2558471 In-Person [GEOGRAPHIC_DATA], [GEOGRAPHIC_DATA]" at bounding box center [165, 213] width 156 height 29
click at [137, 199] on link "IgNS Conference #2558471" at bounding box center [140, 204] width 106 height 11
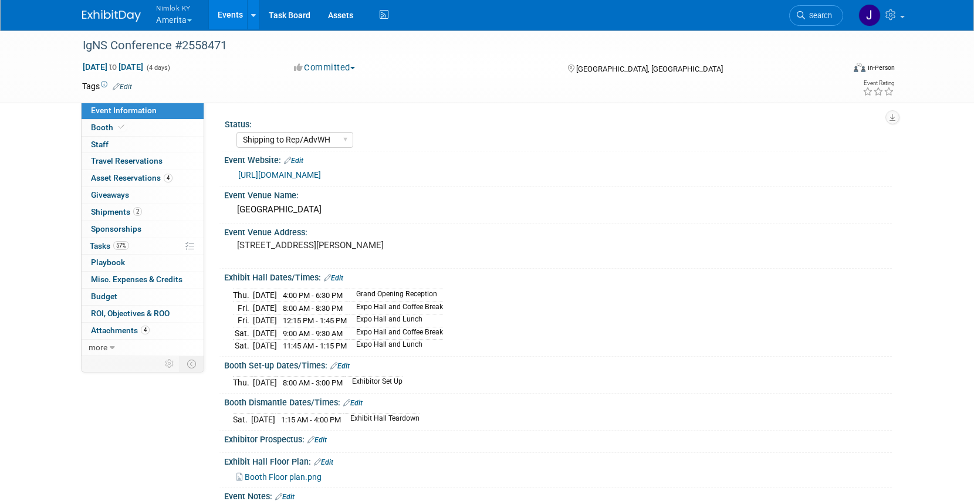
select select "Shipping to Rep/AdvWH"
click at [140, 243] on link "57% Tasks 57%" at bounding box center [143, 246] width 122 height 16
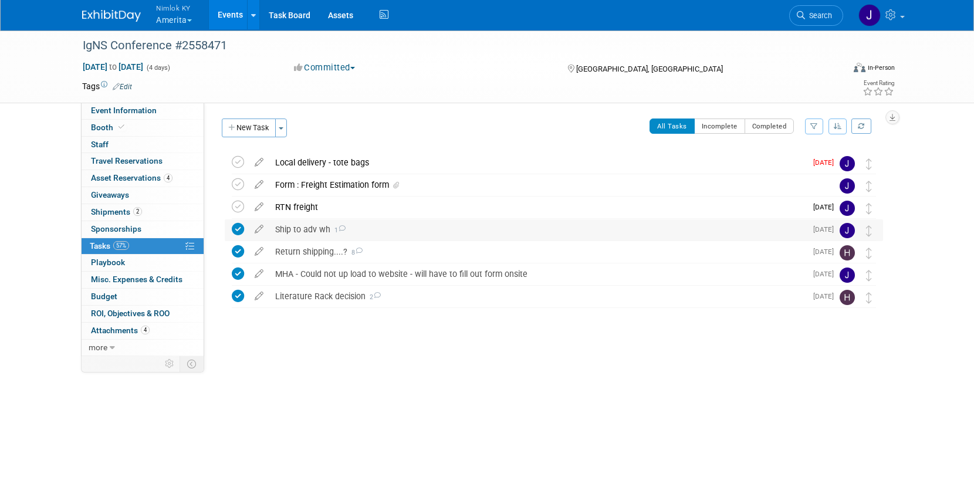
click at [387, 225] on div "Ship to adv wh 1" at bounding box center [537, 229] width 537 height 20
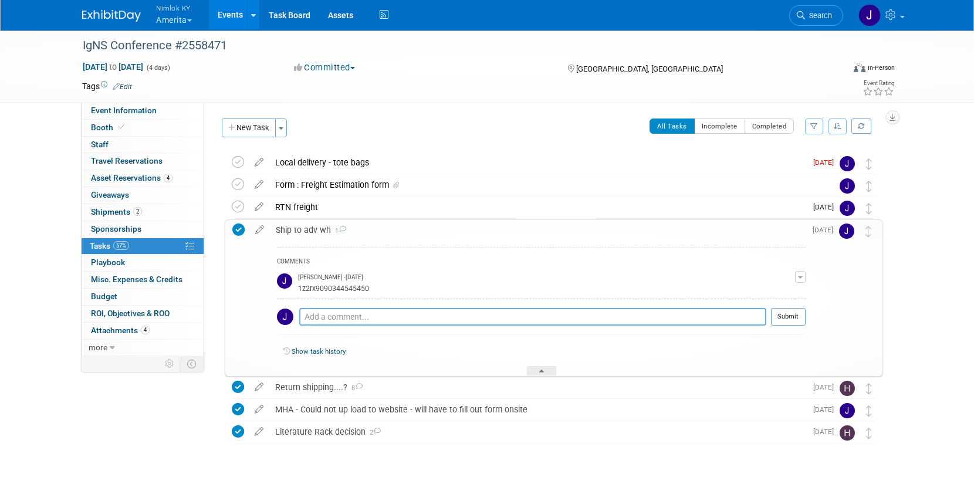
click at [377, 322] on textarea at bounding box center [532, 317] width 467 height 18
paste textarea "1z2rx9090145169636"
type textarea "Tracking for tote bags - 1z2rx9090145169636"
click at [781, 318] on button "Submit" at bounding box center [788, 317] width 35 height 18
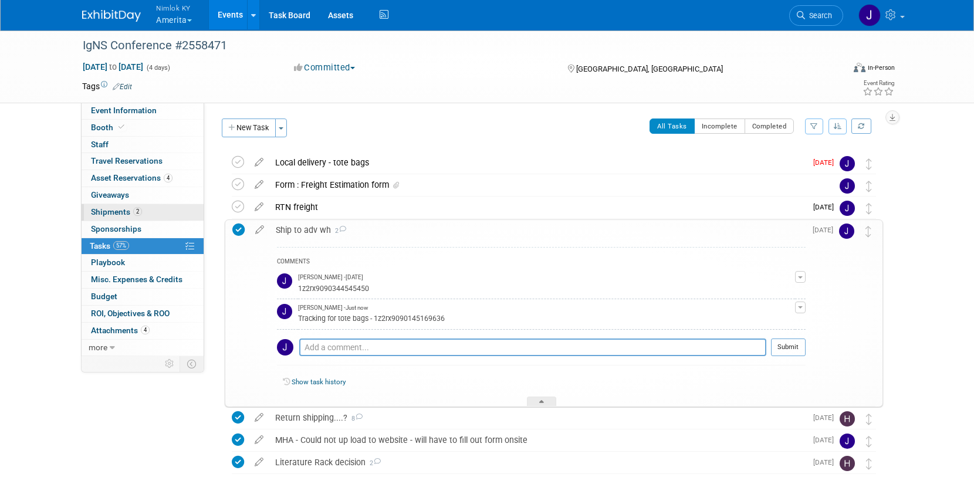
click at [114, 211] on span "Shipments 2" at bounding box center [116, 211] width 51 height 9
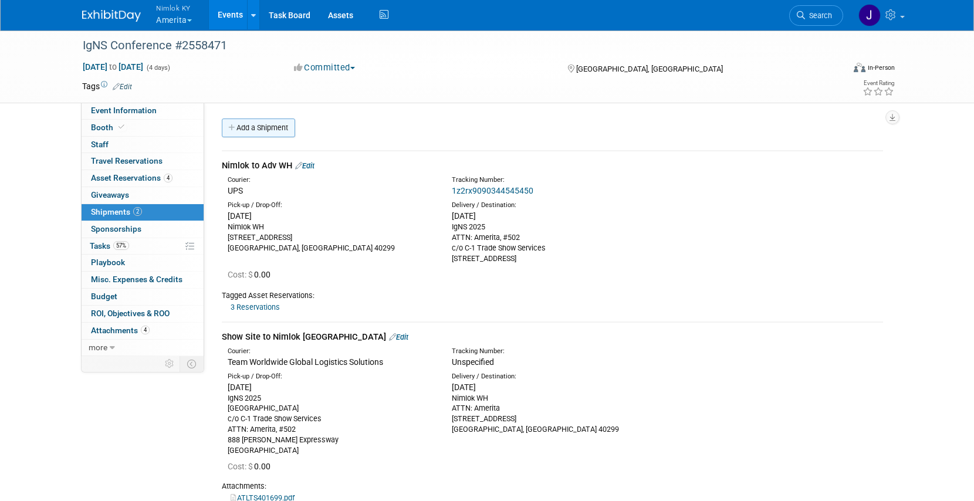
click at [268, 134] on link "Add a Shipment" at bounding box center [258, 127] width 73 height 19
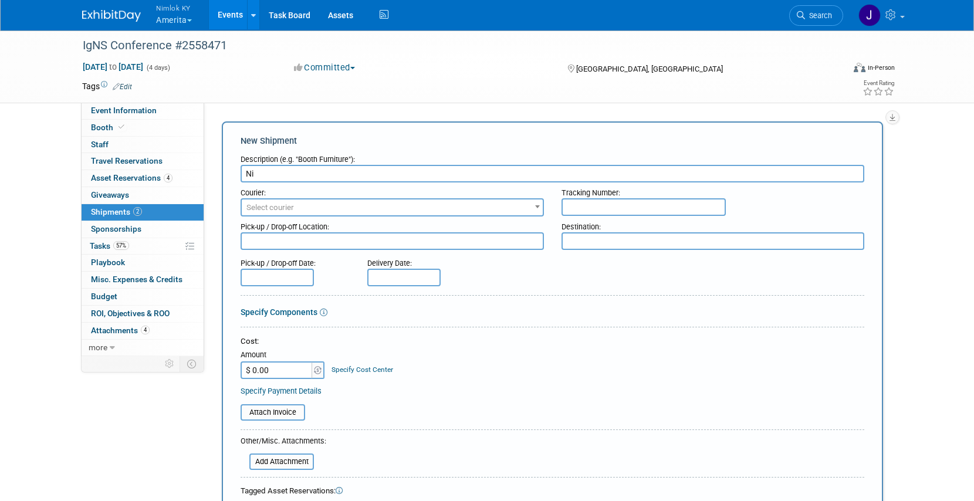
type input "N"
type input "tote bags to rep"
click at [291, 208] on span "Select courier" at bounding box center [270, 207] width 48 height 9
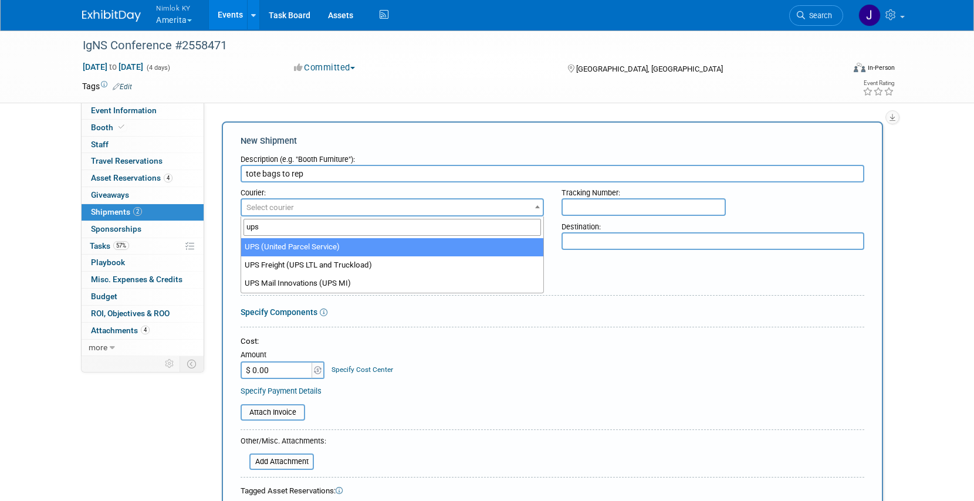
type input "ups"
select select "508"
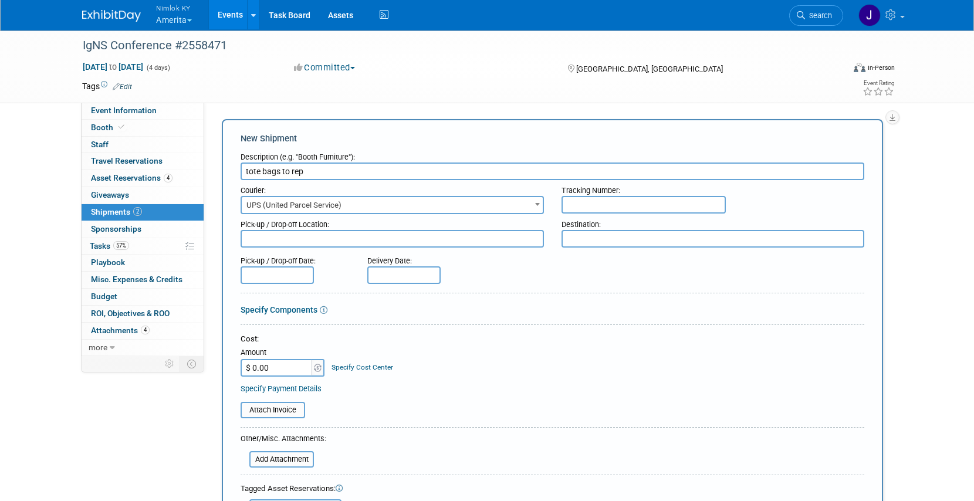
click at [590, 204] on input "text" at bounding box center [643, 205] width 164 height 18
paste input "1z2rx9090145169636"
type input "1z2rx9090145169636"
click at [438, 238] on textarea at bounding box center [392, 239] width 303 height 18
type textarea "Nimlok WH"
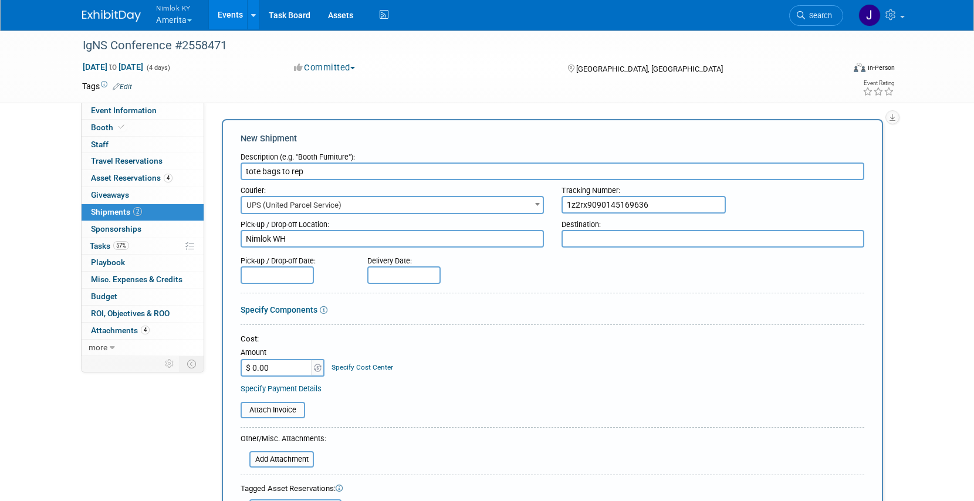
click at [646, 237] on textarea at bounding box center [712, 239] width 303 height 18
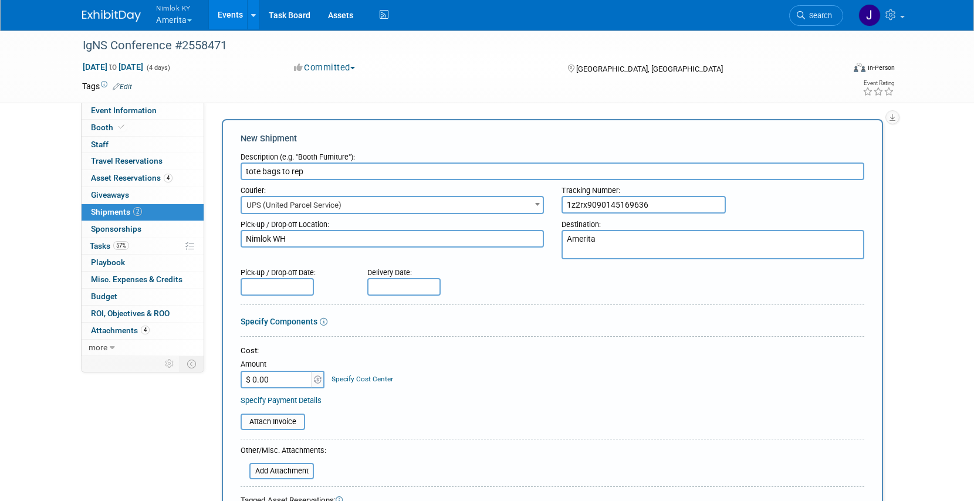
paste textarea "[STREET_ADDRESS]"
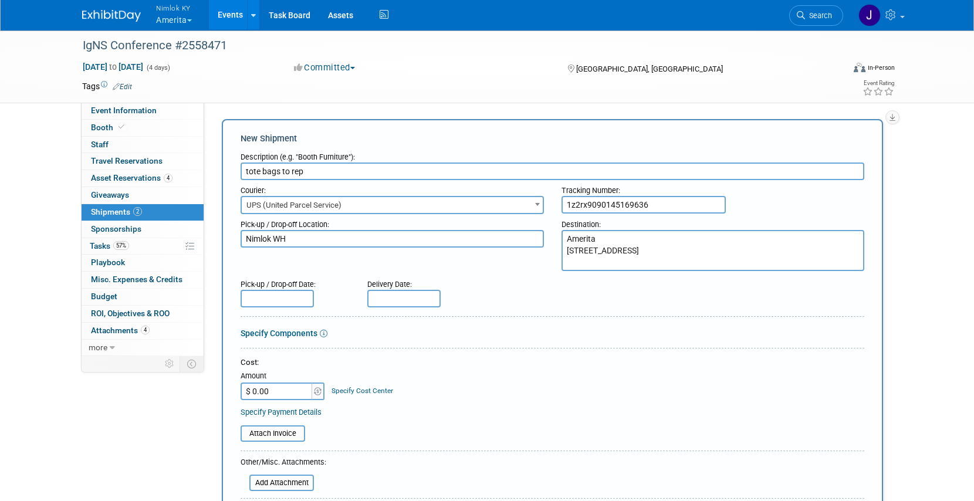
type textarea "Amerita [STREET_ADDRESS]"
click at [297, 297] on input "text" at bounding box center [277, 299] width 73 height 18
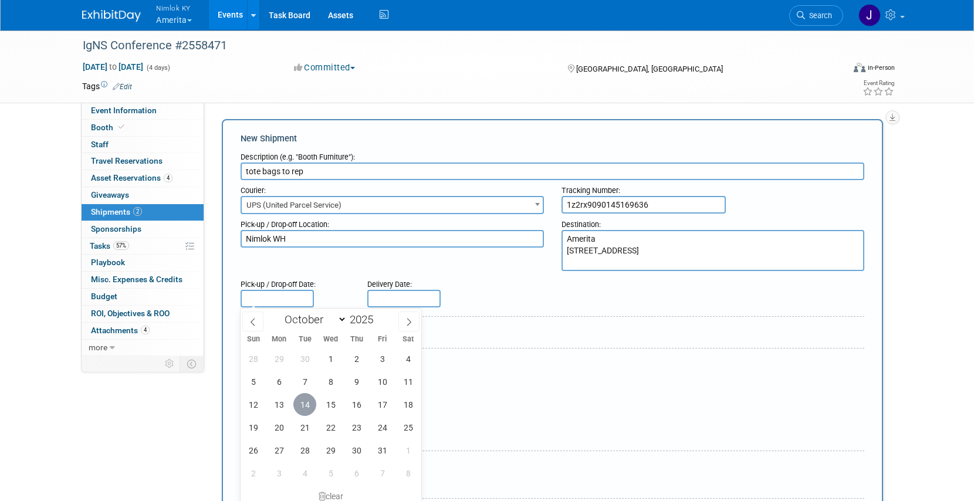
click at [300, 405] on span "14" at bounding box center [304, 404] width 23 height 23
type input "[DATE]"
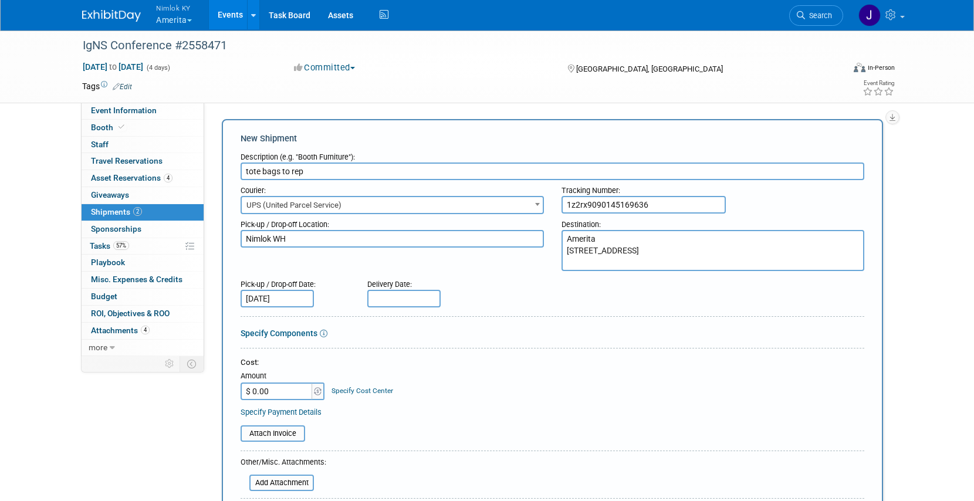
click at [377, 290] on input "text" at bounding box center [403, 299] width 73 height 18
click at [456, 407] on span "15" at bounding box center [457, 404] width 23 height 23
type input "[DATE]"
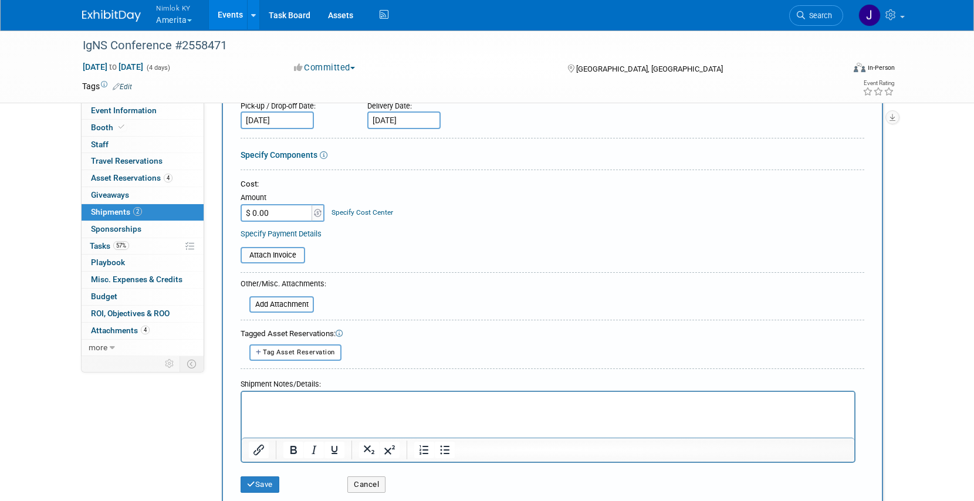
scroll to position [181, 0]
click at [273, 484] on button "Save" at bounding box center [260, 484] width 39 height 16
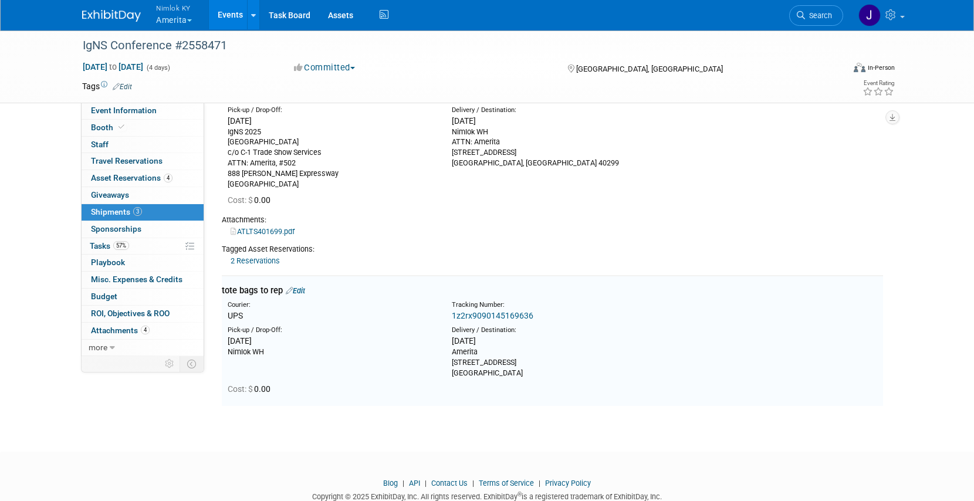
scroll to position [269, 0]
click at [557, 299] on div "Tracking Number:" at bounding box center [583, 302] width 263 height 9
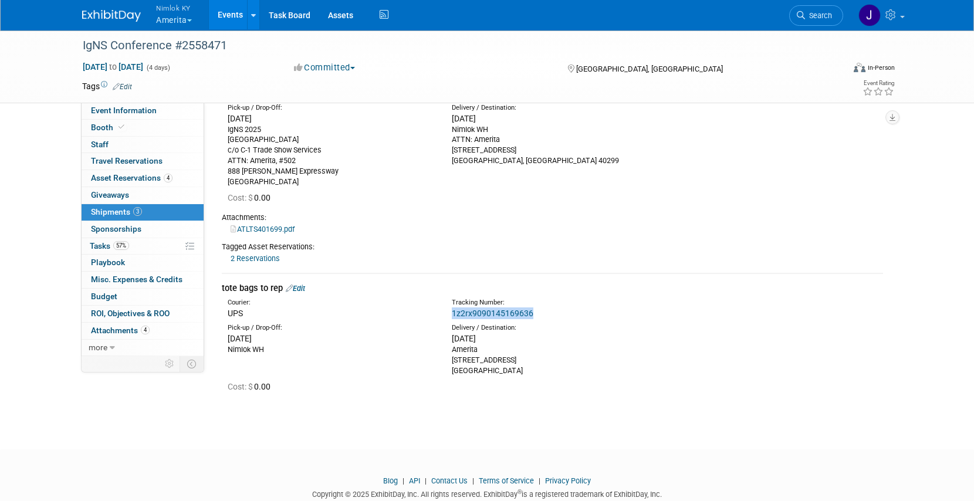
drag, startPoint x: 519, startPoint y: 314, endPoint x: 449, endPoint y: 315, distance: 70.4
click at [449, 315] on div "Tracking Number: 1z2rx9090145169636" at bounding box center [583, 308] width 280 height 21
copy link "1z2rx9090145169636"
